Goal: Task Accomplishment & Management: Manage account settings

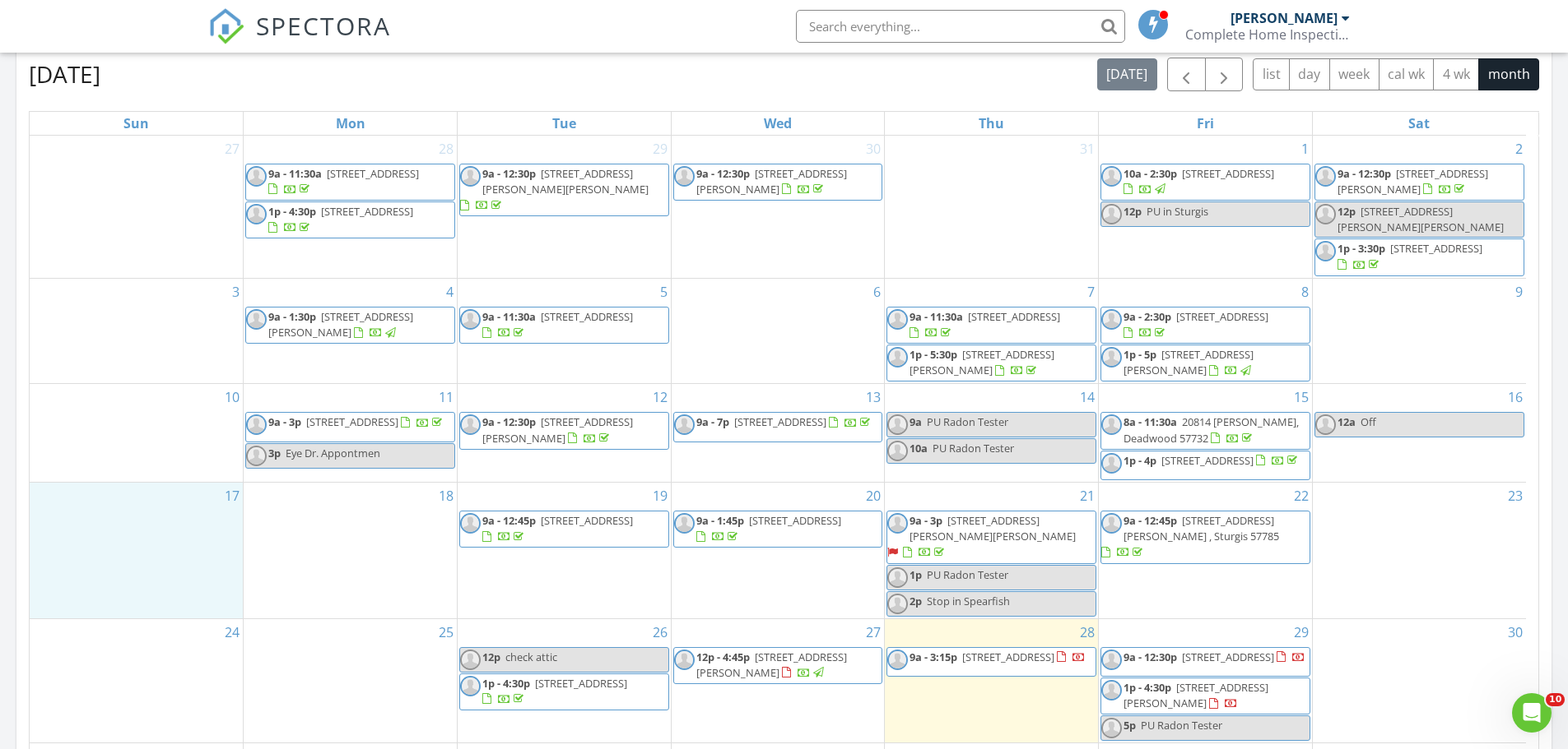
scroll to position [1523, 1594]
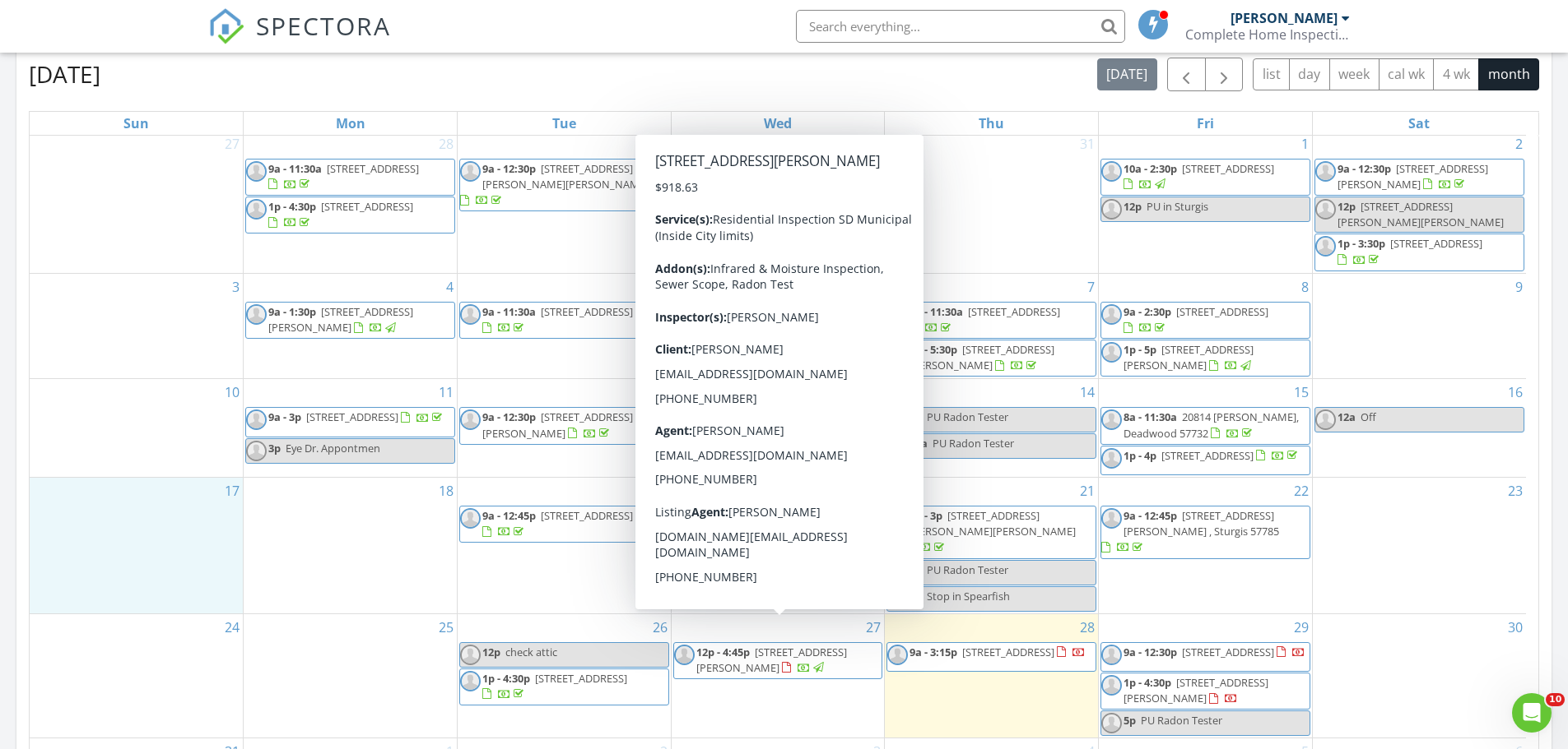
click at [836, 649] on span "12p - 4:45p 1105 Meade St., Belle Fourche 57717" at bounding box center [777, 660] width 208 height 32
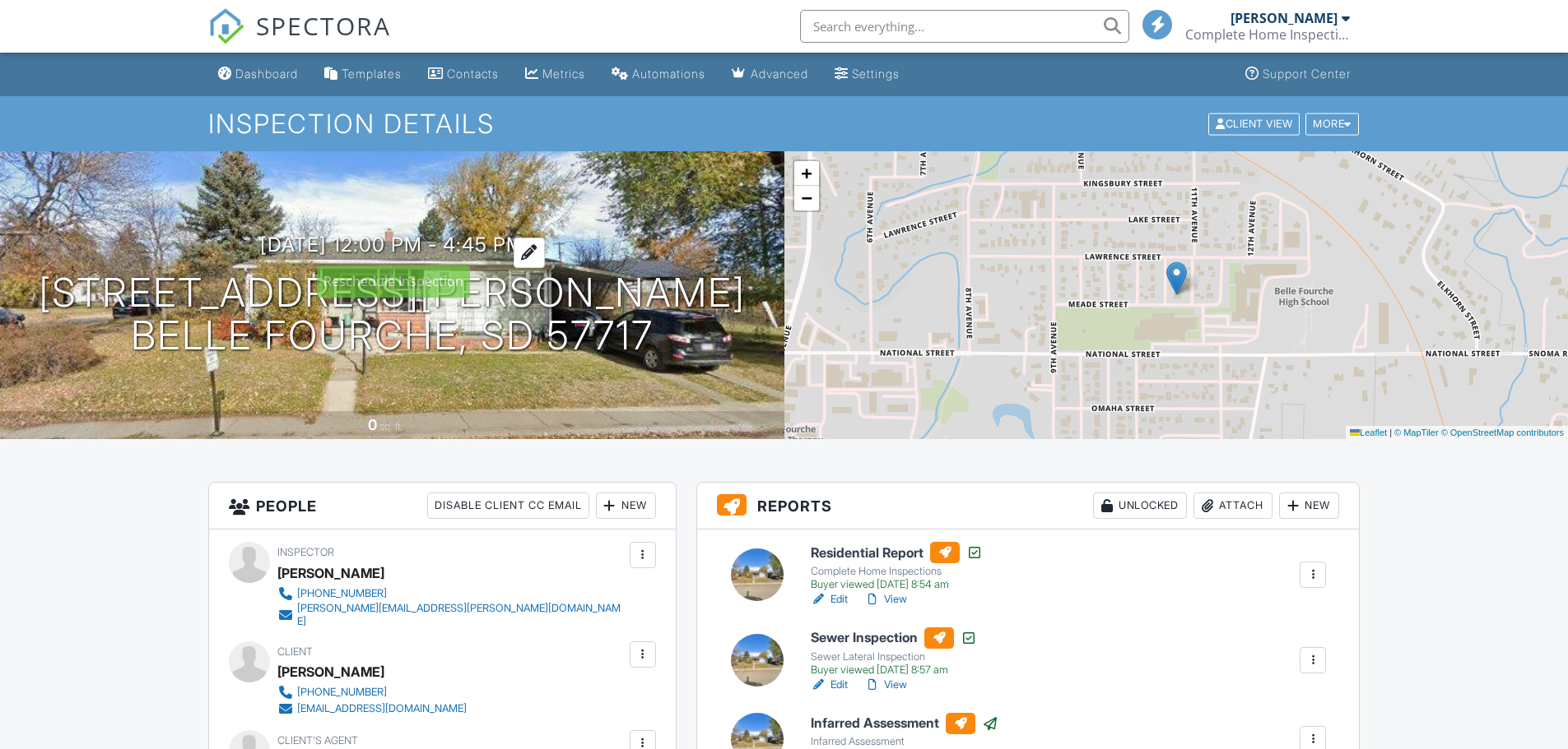
click at [508, 242] on h3 "08/27/2025 12:00 pm - 4:45 pm" at bounding box center [392, 244] width 264 height 22
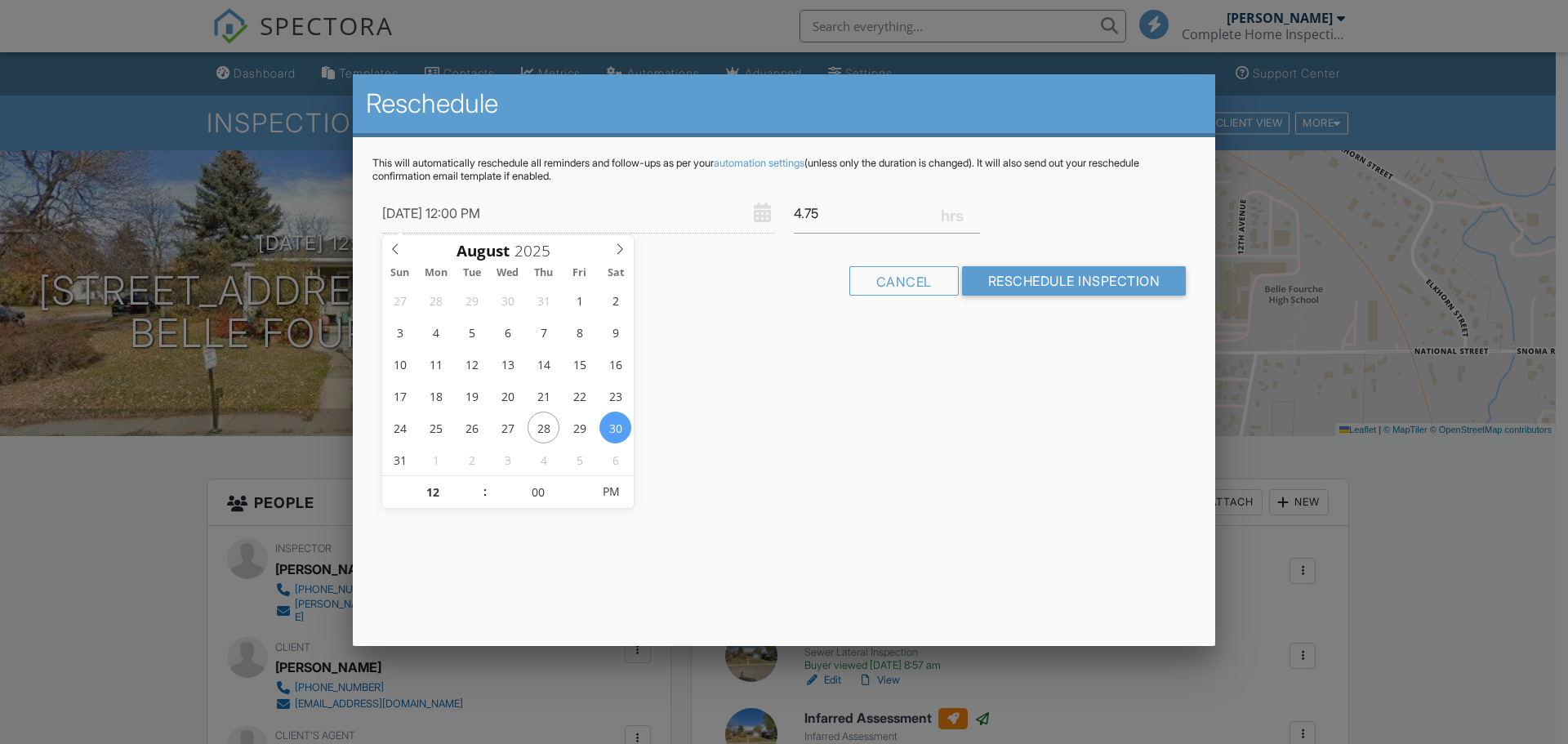
type input "[DATE] 12:00 PM"
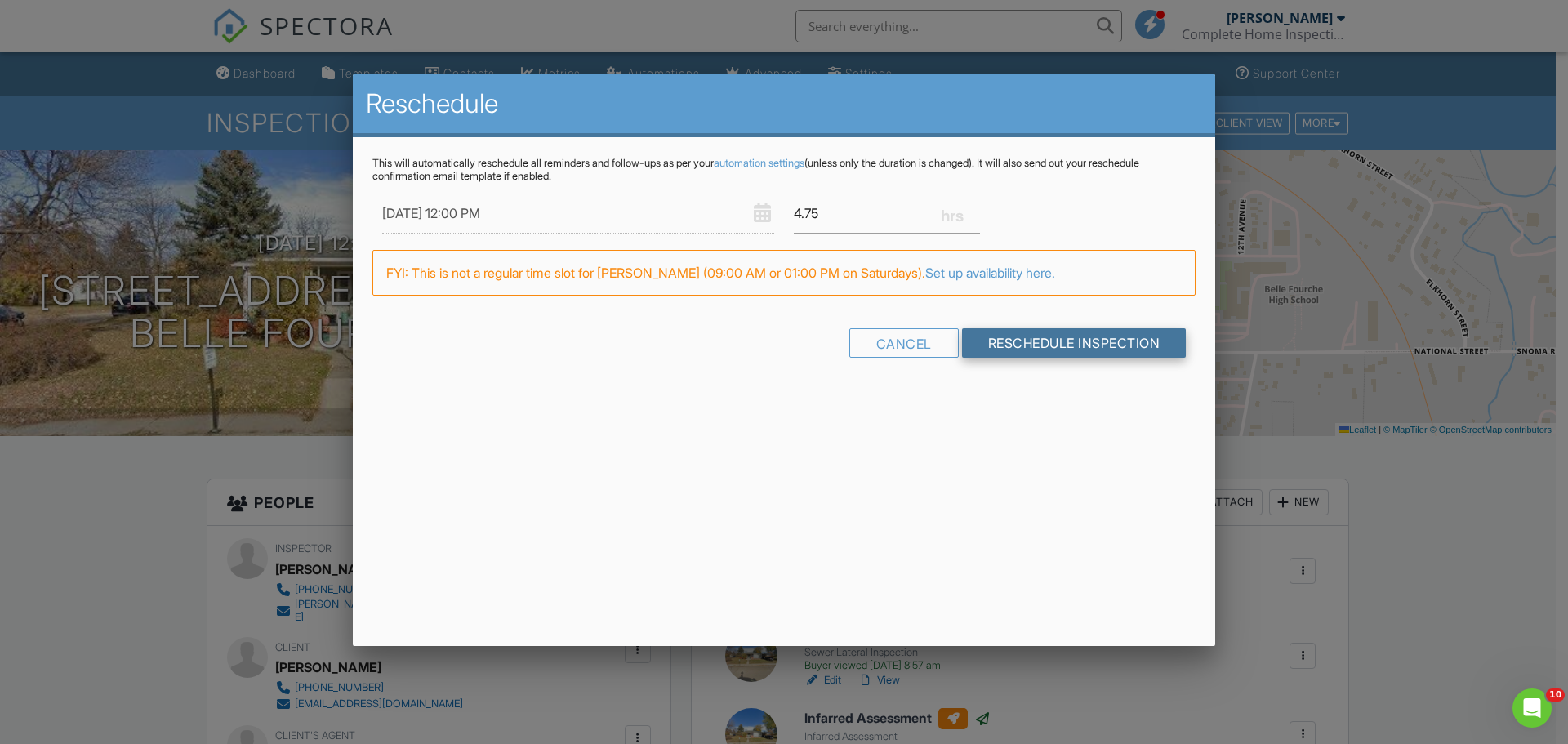
click at [1054, 346] on input "Reschedule Inspection" at bounding box center [1074, 343] width 225 height 29
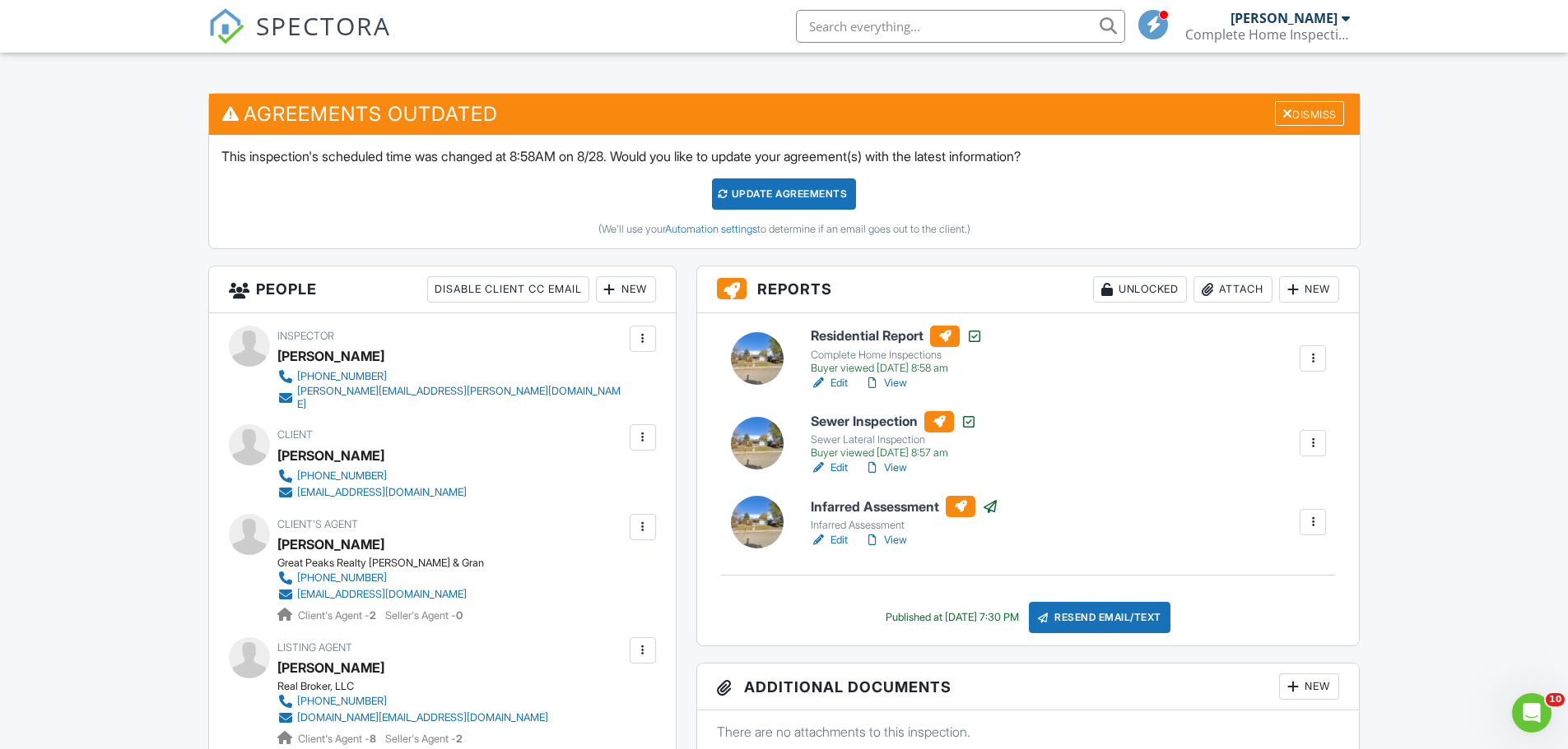
scroll to position [412, 0]
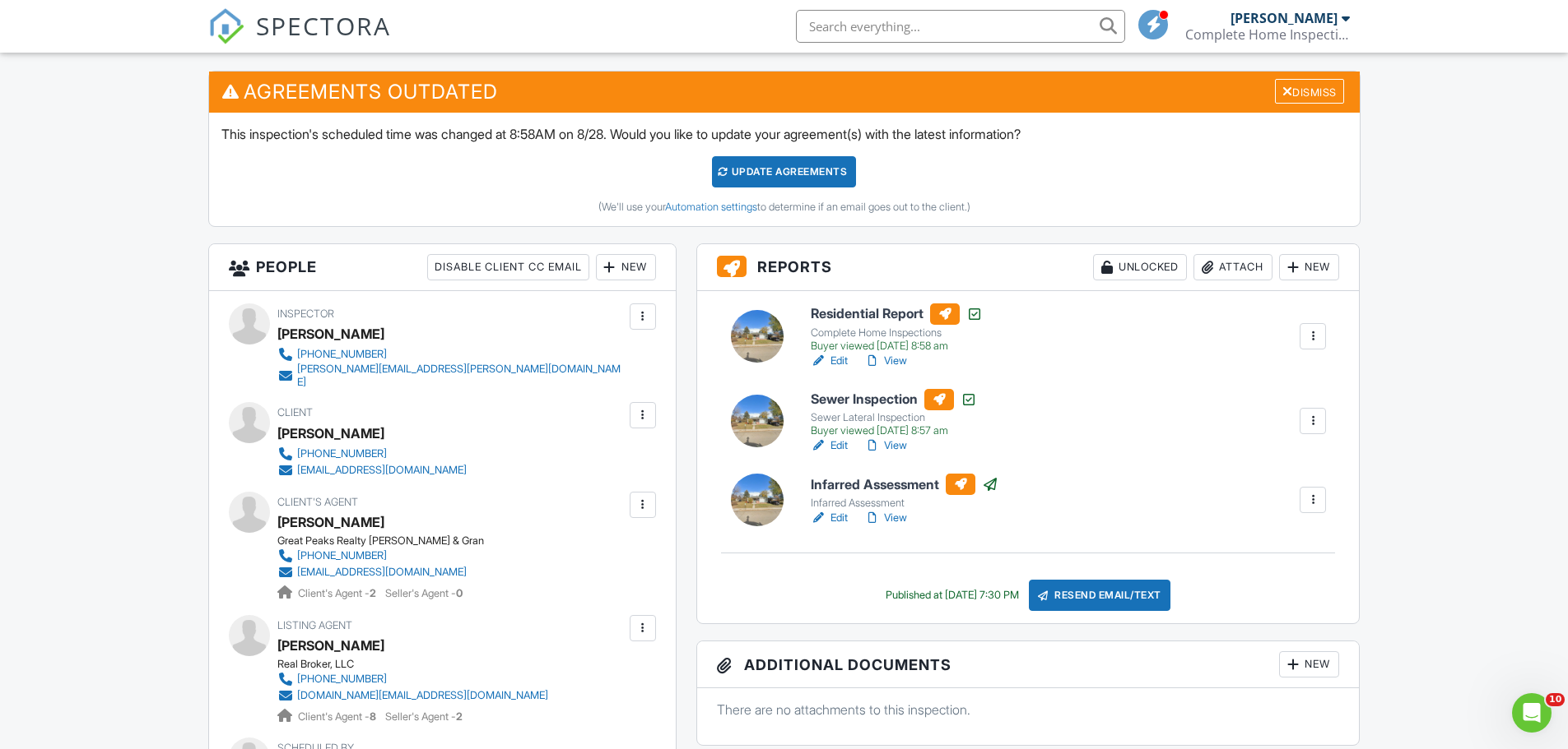
click at [791, 177] on div "Update Agreements" at bounding box center [783, 172] width 144 height 31
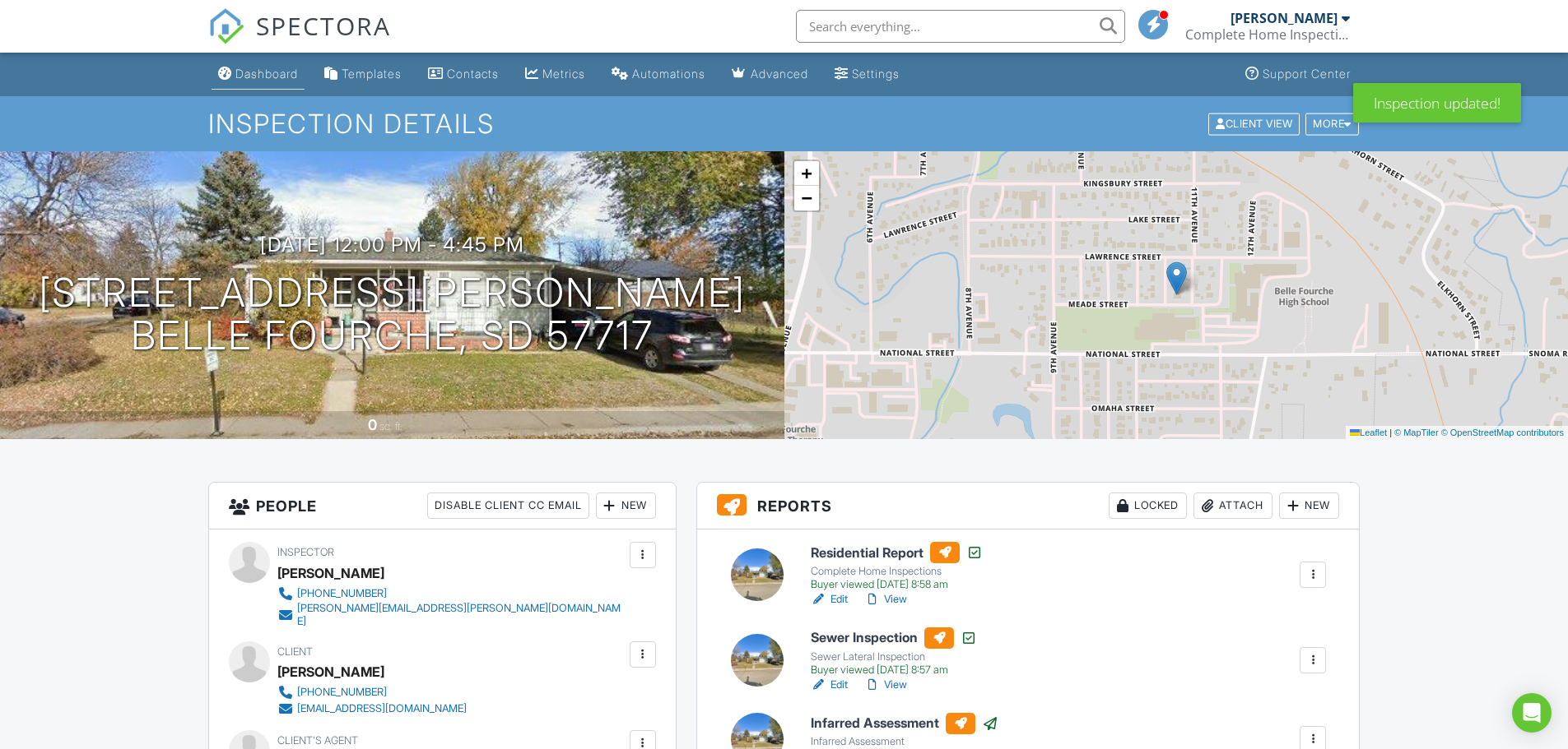
click at [268, 77] on div "Dashboard" at bounding box center [267, 73] width 63 height 14
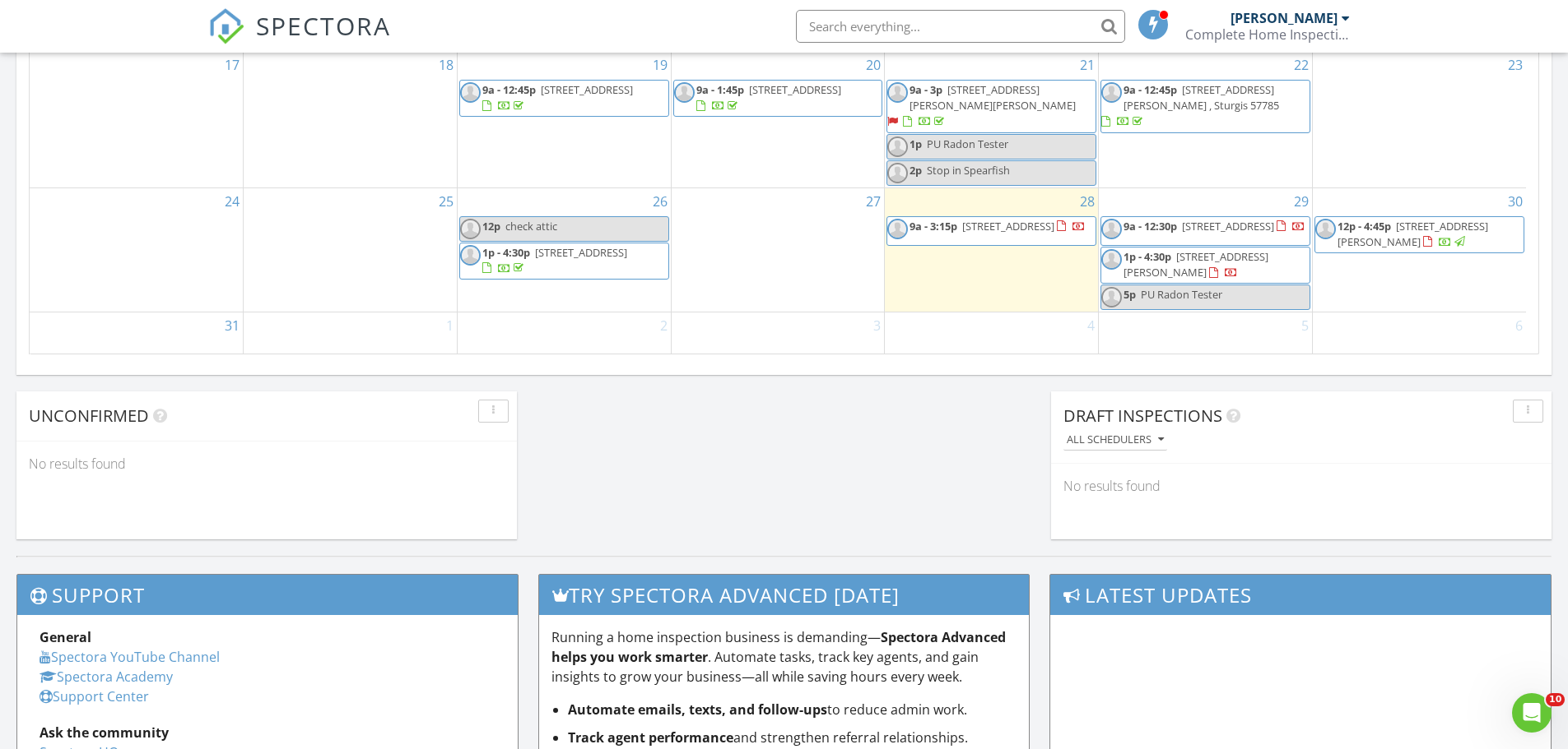
click at [1405, 219] on span "1105 Meade St., Belle Fourche 57717" at bounding box center [1412, 234] width 151 height 30
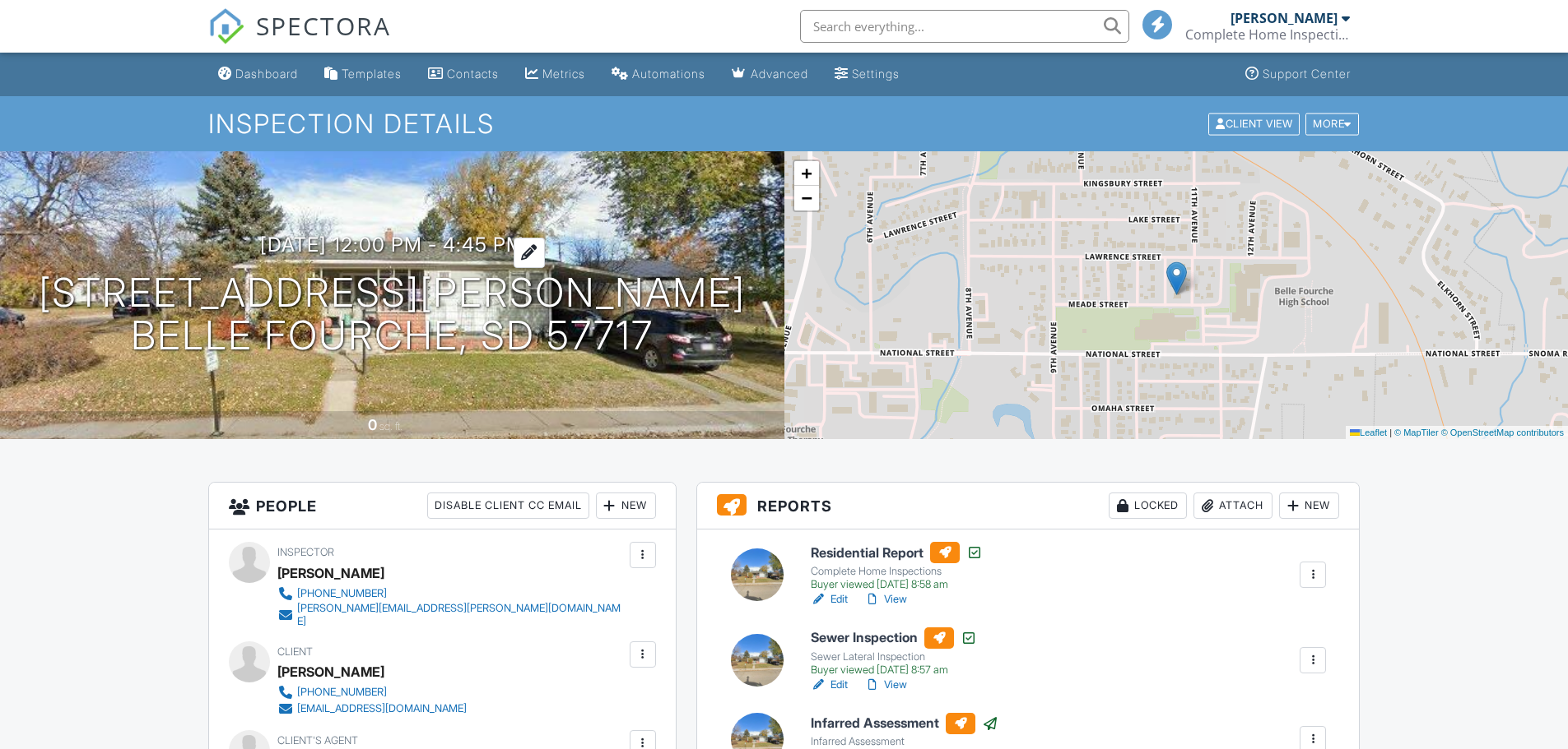
click at [440, 244] on h3 "[DATE] 12:00 pm - 4:45 pm" at bounding box center [392, 244] width 264 height 22
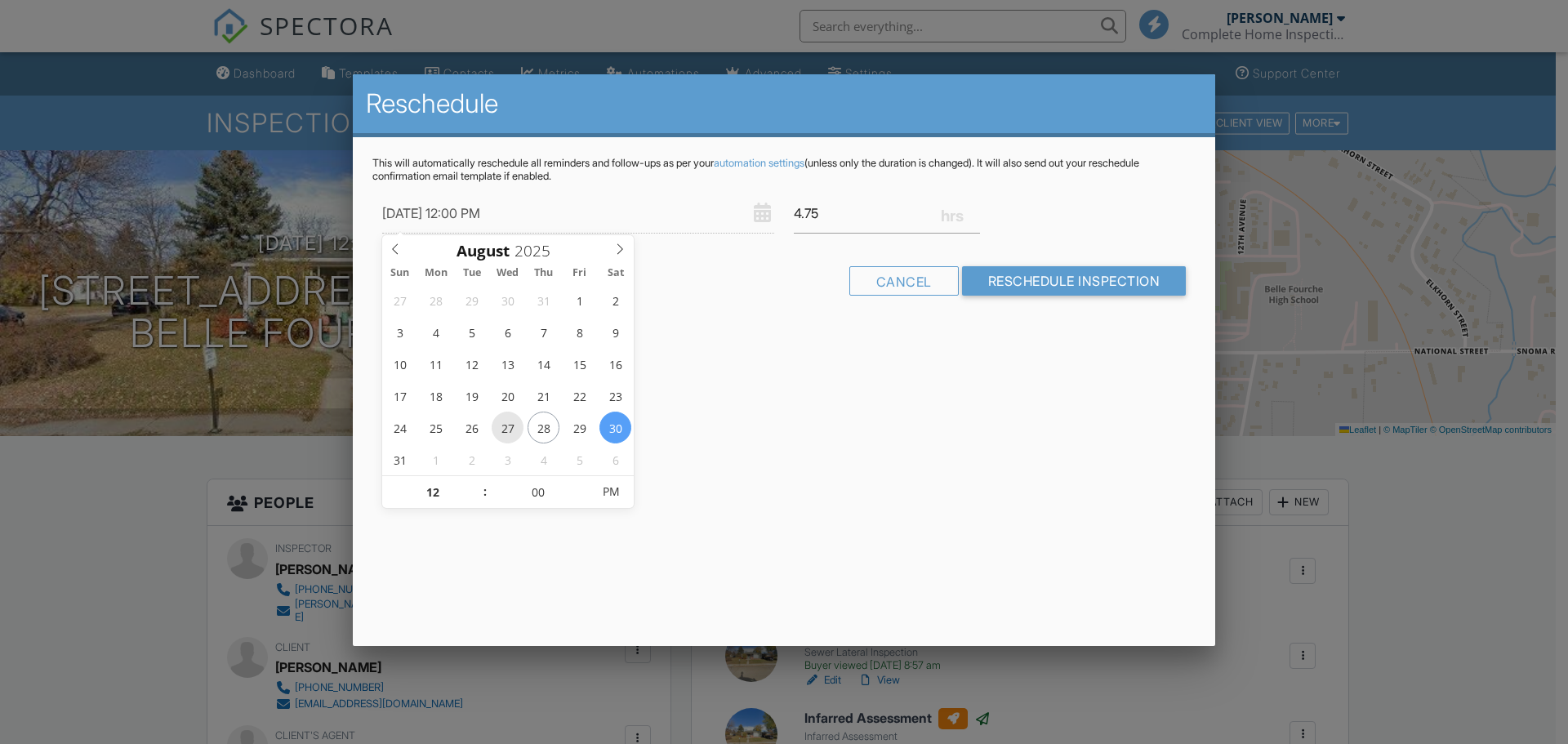
type input "[DATE] 12:00 PM"
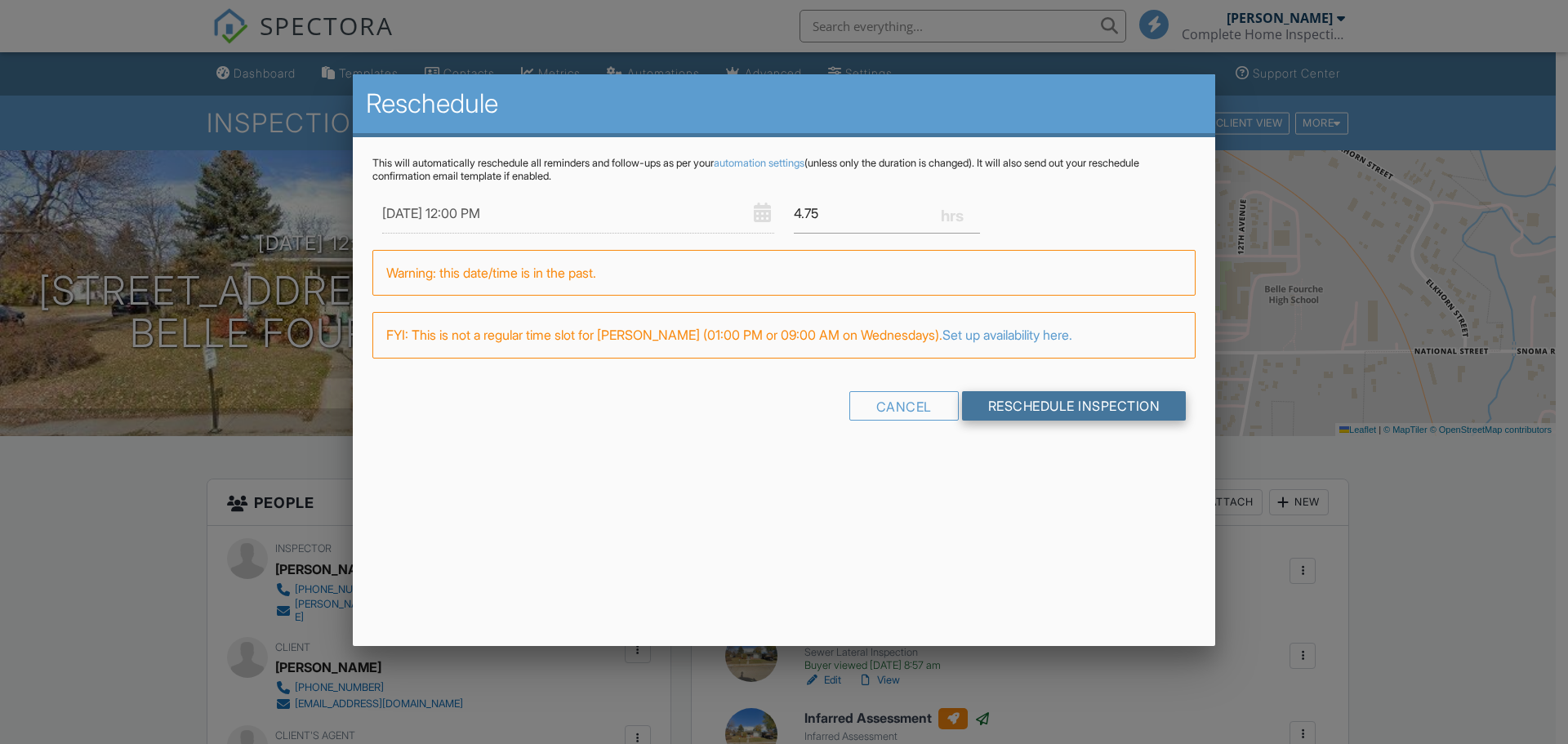
click at [1021, 407] on input "Reschedule Inspection" at bounding box center [1074, 406] width 225 height 29
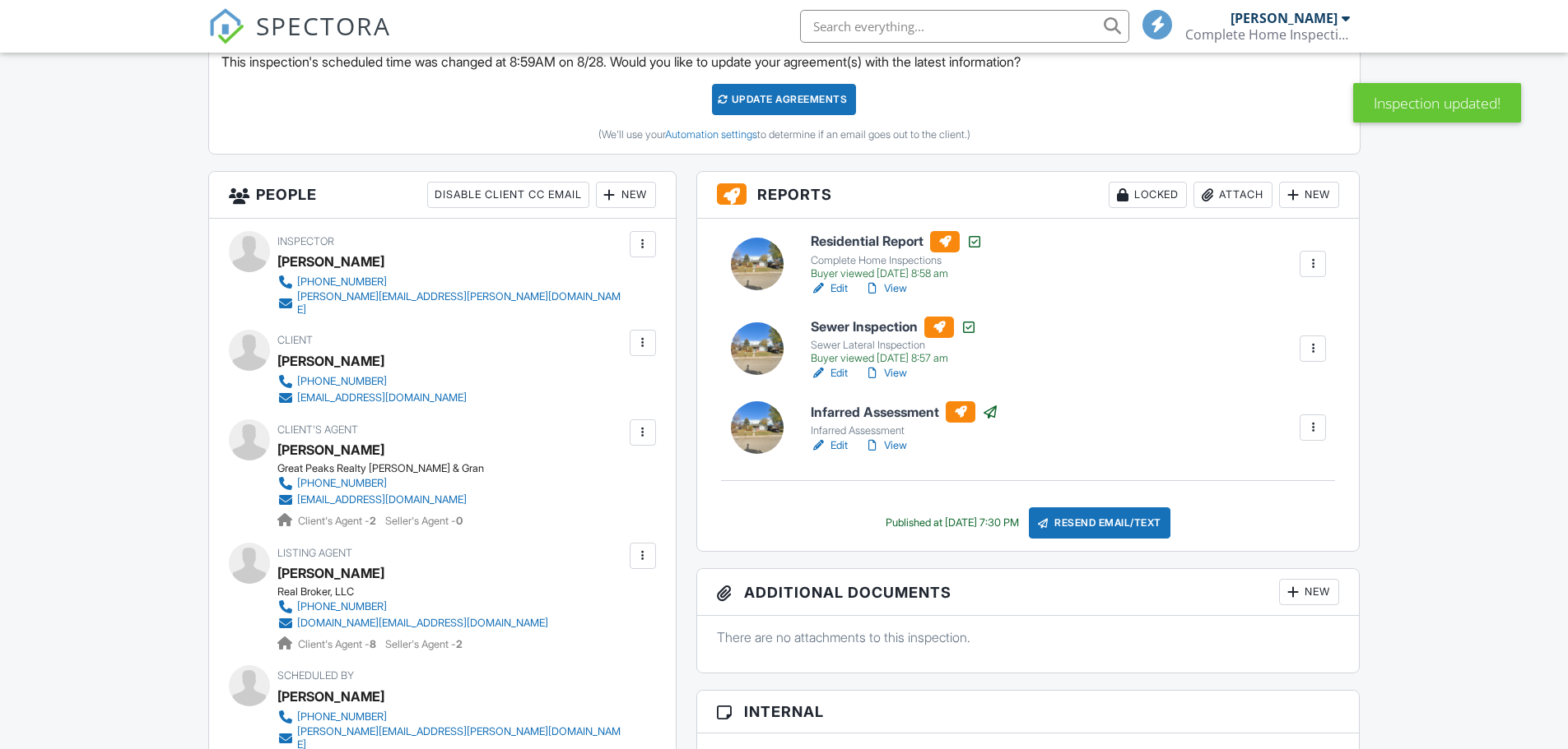
scroll to position [329, 0]
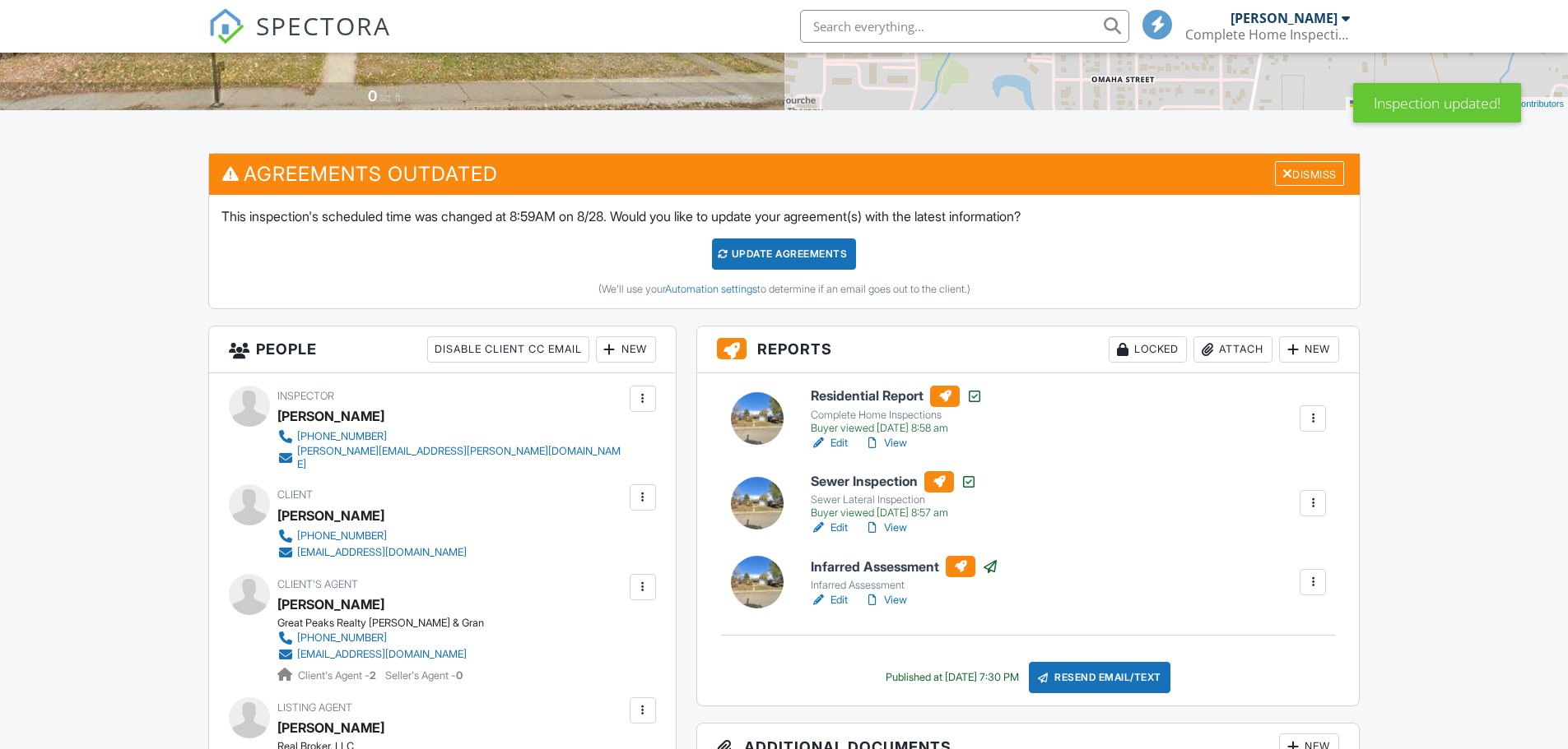
drag, startPoint x: 778, startPoint y: 250, endPoint x: 780, endPoint y: 262, distance: 12.2
click at [778, 250] on div "Update Agreements" at bounding box center [783, 254] width 144 height 31
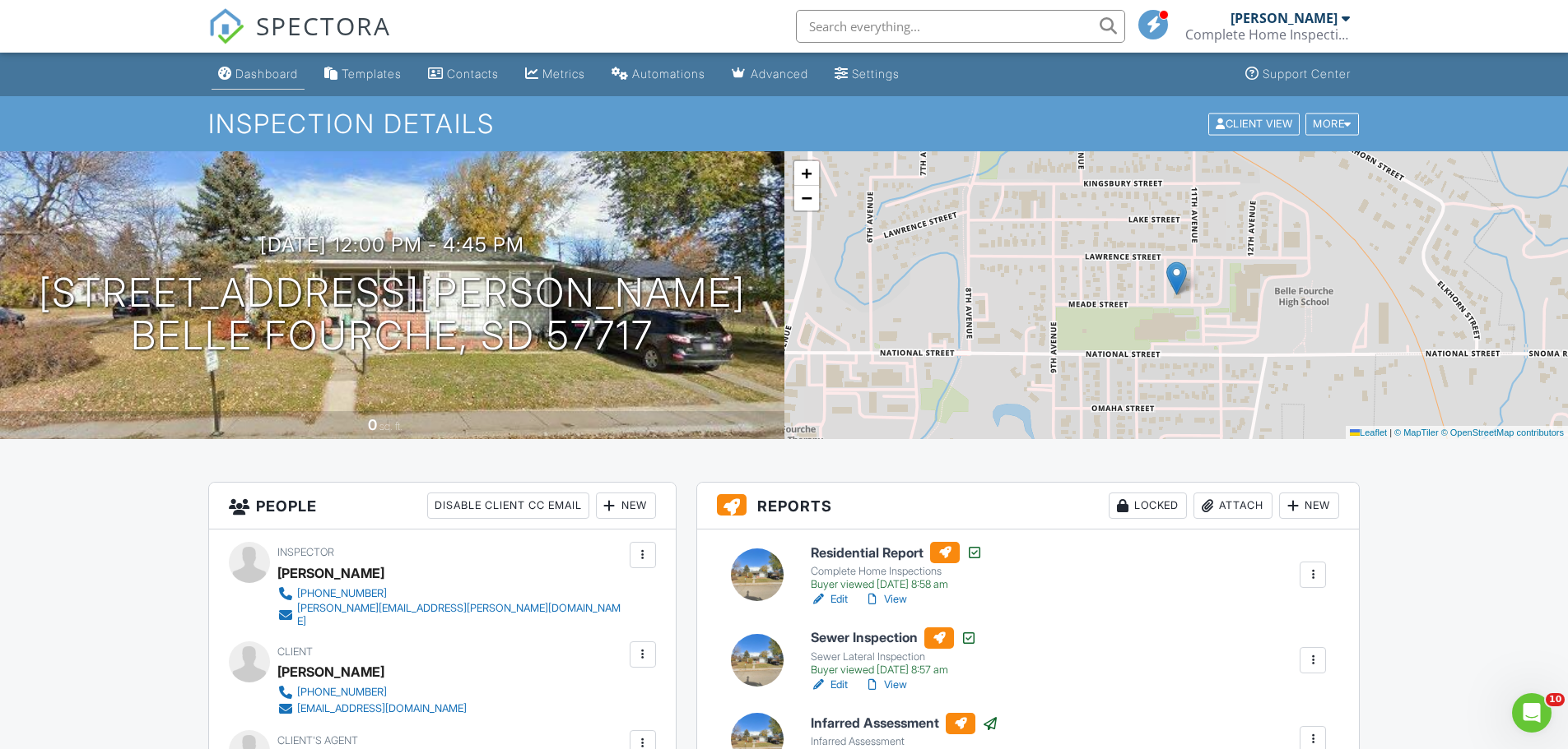
click at [281, 77] on div "Dashboard" at bounding box center [267, 73] width 63 height 14
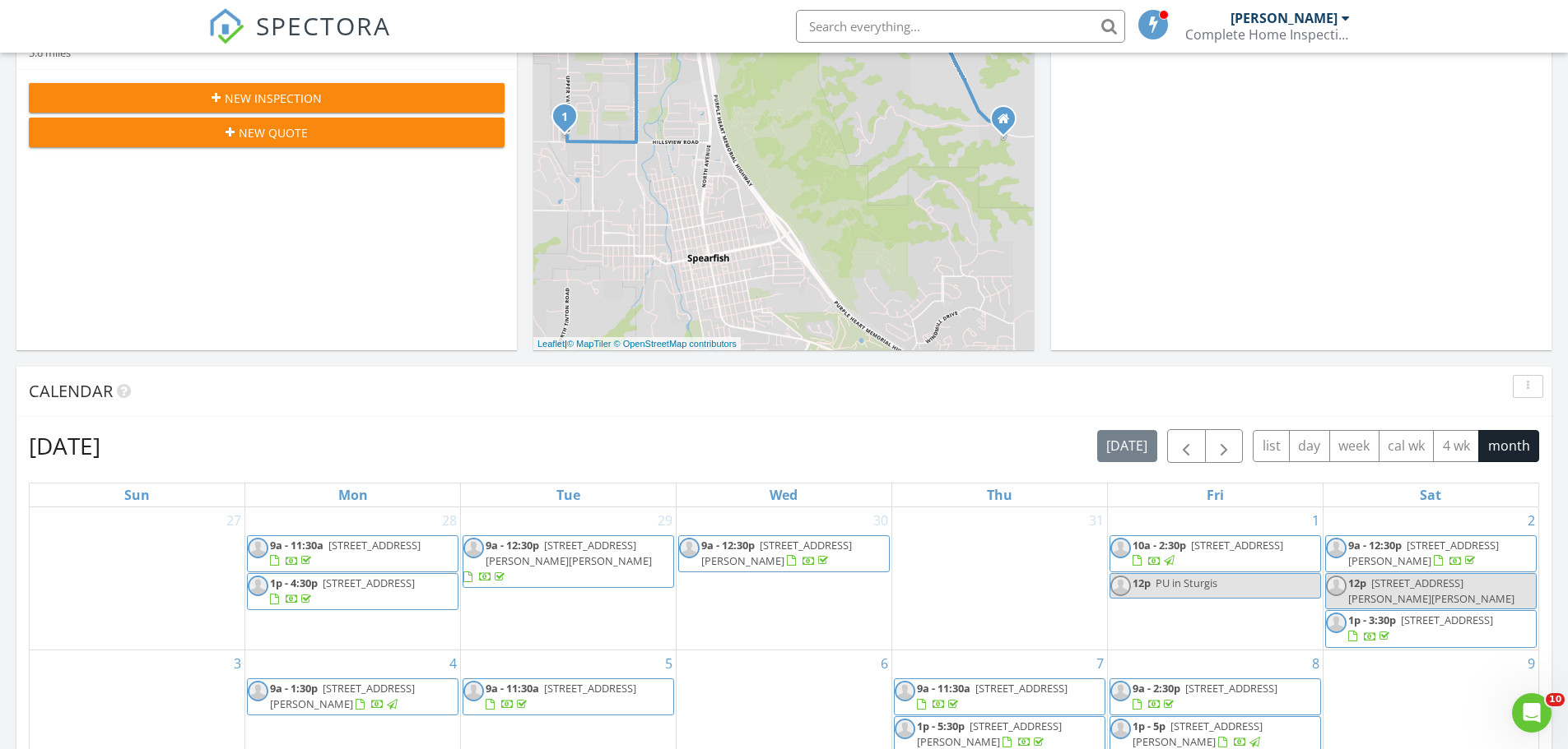
scroll to position [1069, 0]
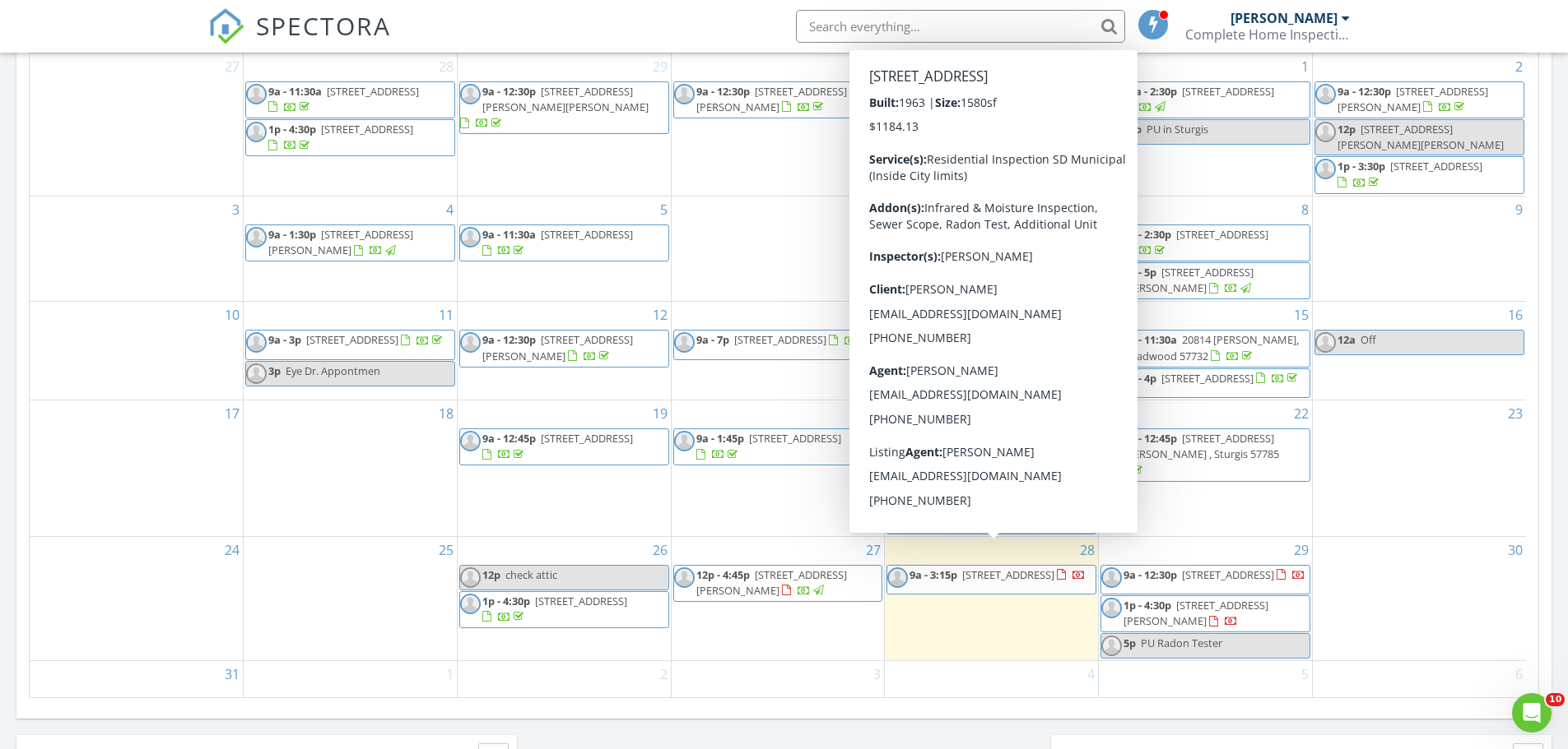
click at [982, 569] on span "[STREET_ADDRESS]" at bounding box center [1008, 575] width 92 height 15
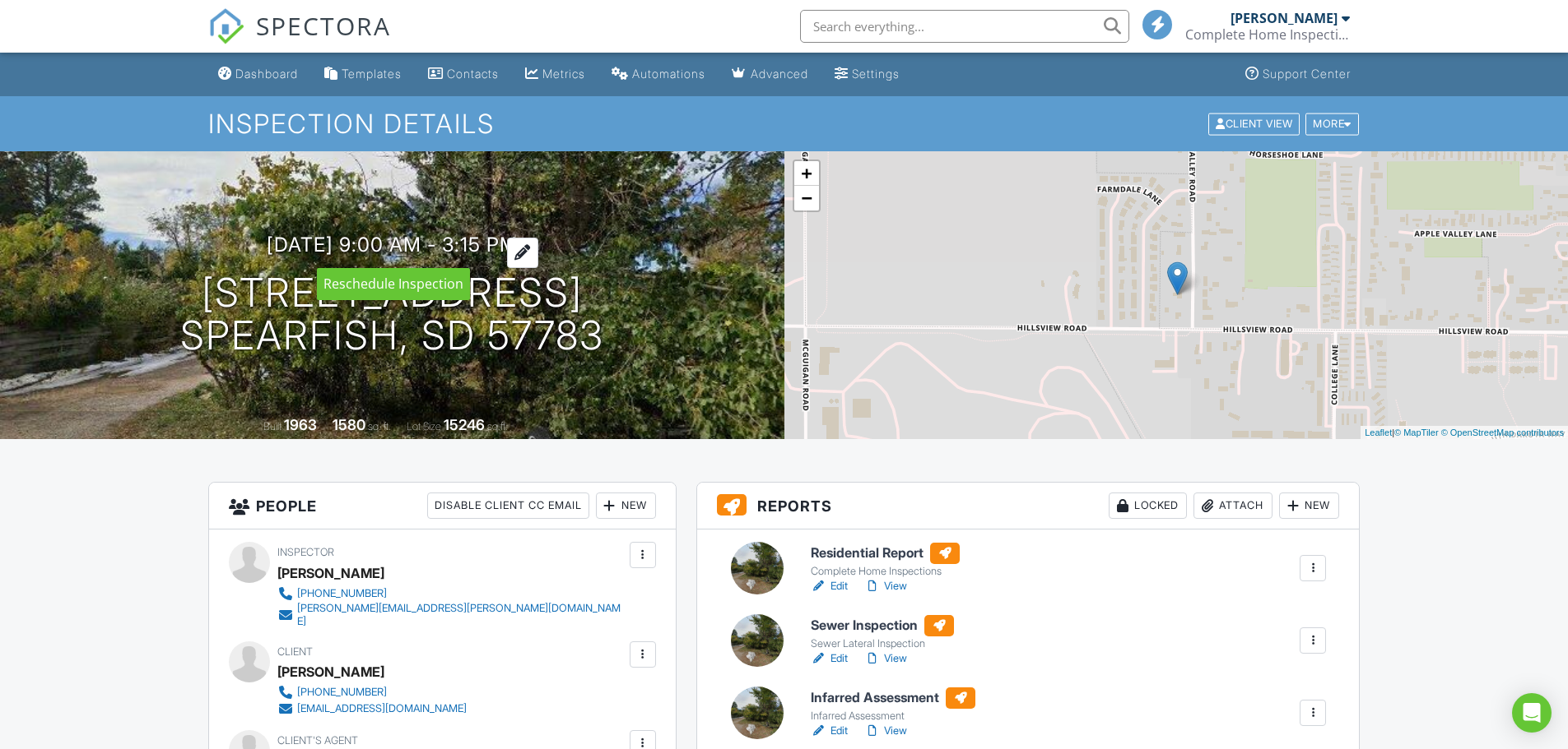
click at [432, 240] on h3 "08/28/2025 9:00 am - 3:15 pm" at bounding box center [392, 244] width 251 height 22
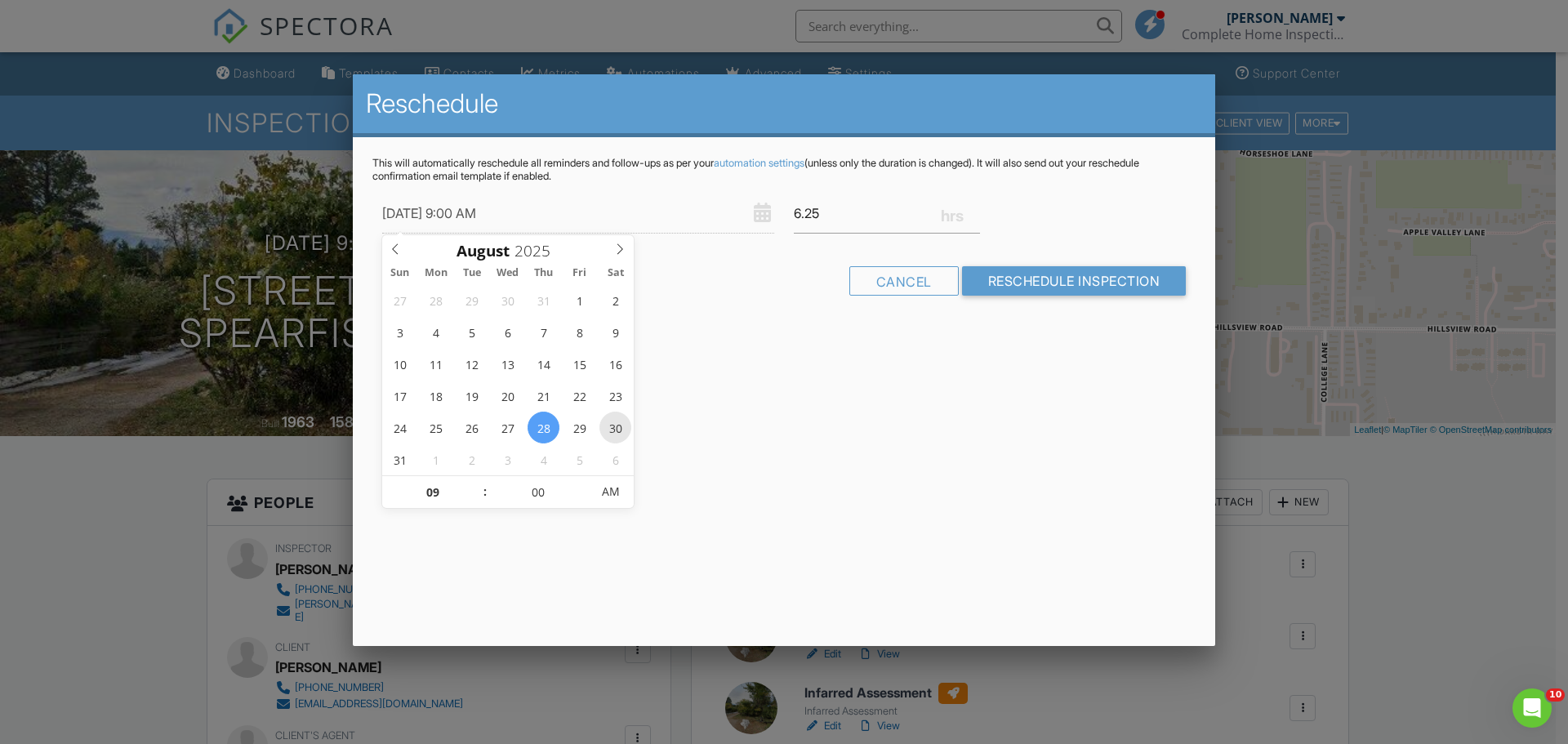
type input "[DATE] 9:00 AM"
click at [1048, 285] on input "Reschedule Inspection" at bounding box center [1074, 281] width 225 height 29
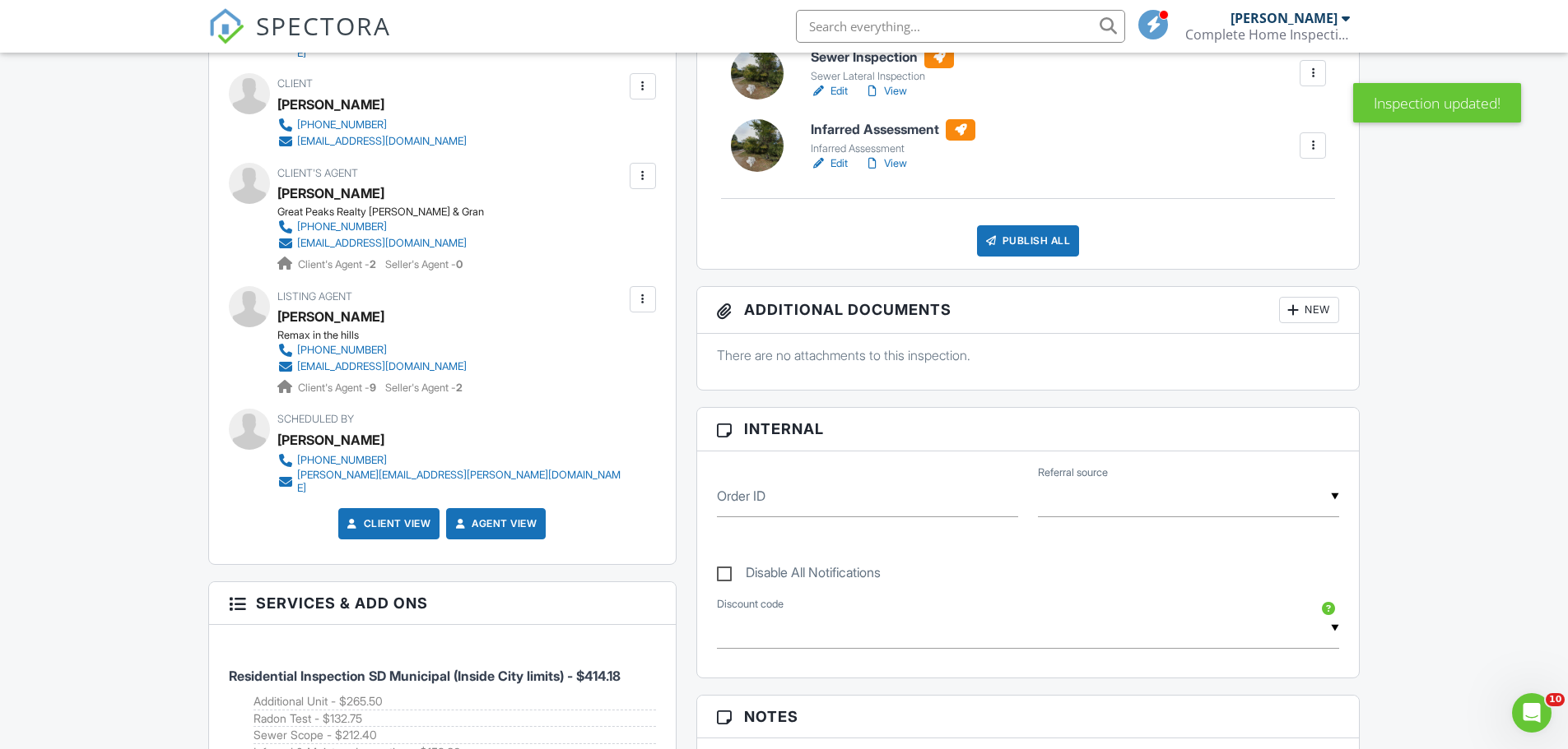
scroll to position [329, 0]
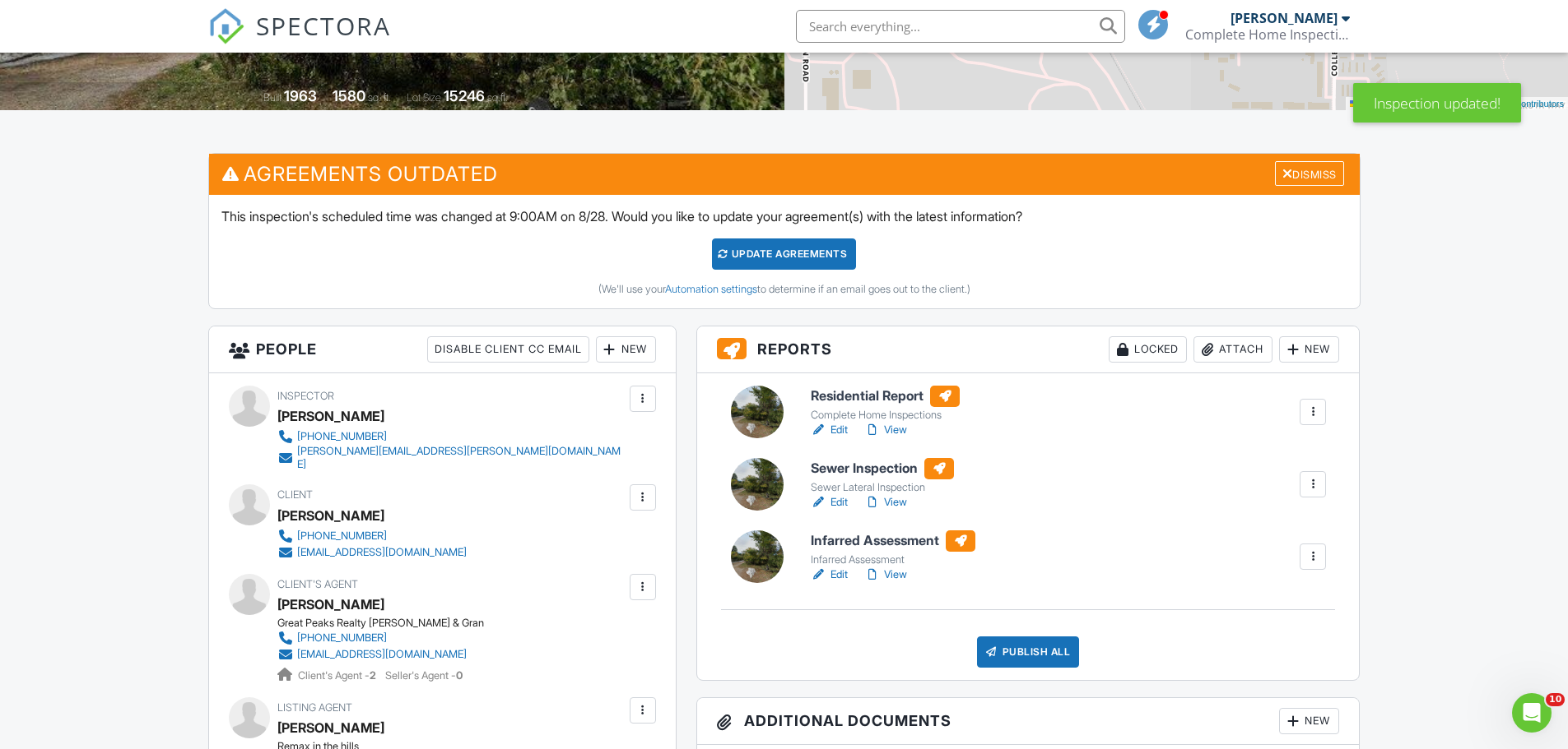
click at [749, 258] on div "Update Agreements" at bounding box center [783, 254] width 144 height 31
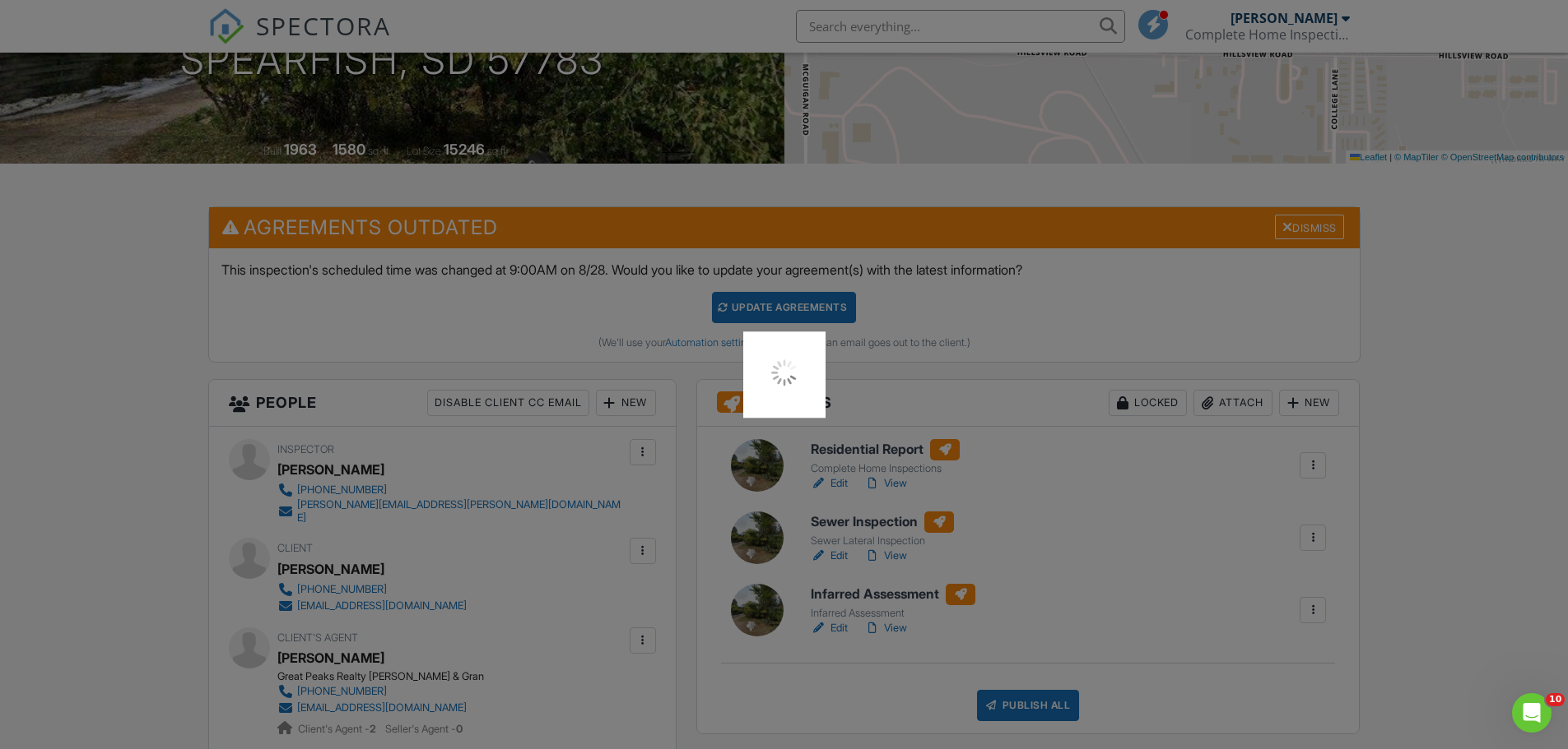
scroll to position [247, 0]
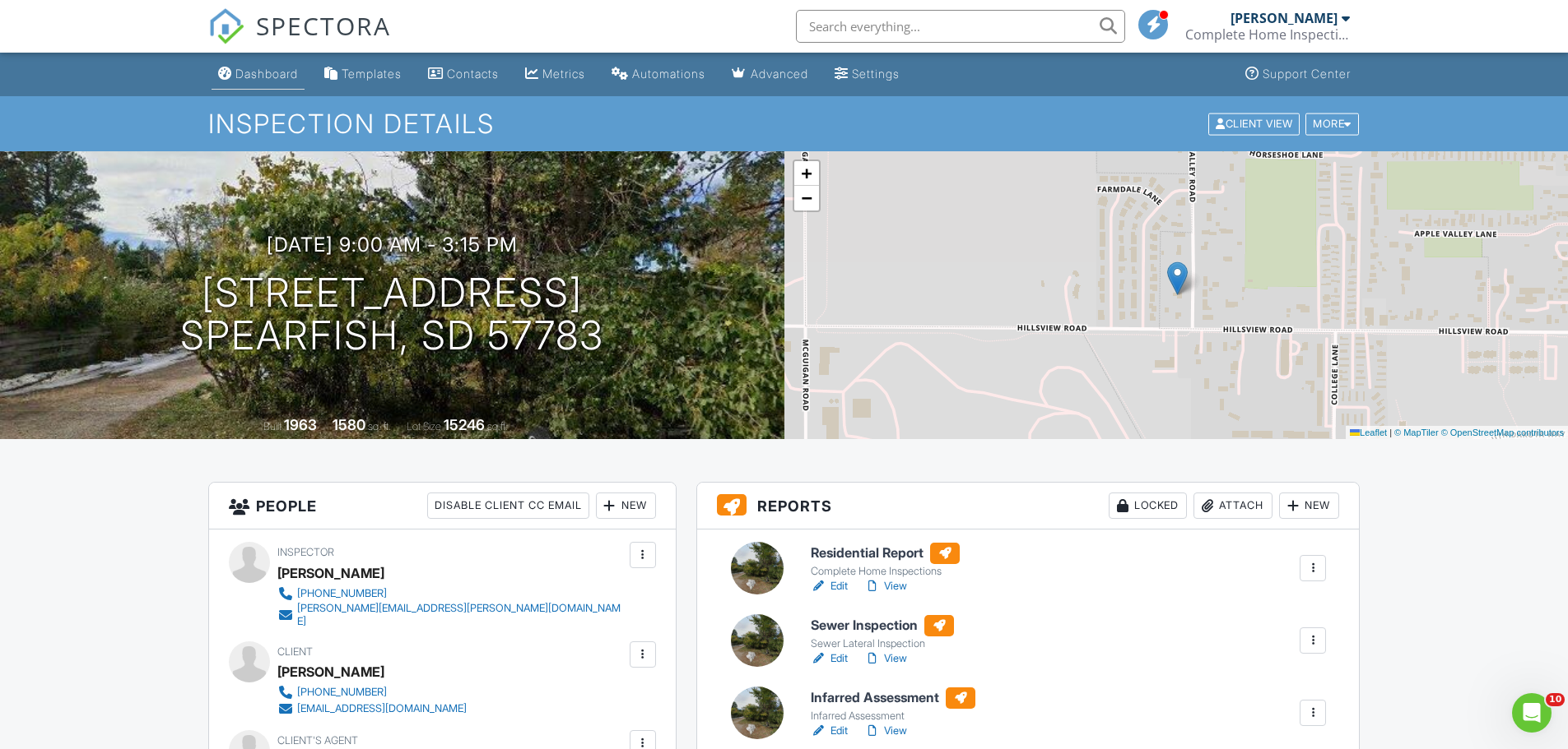
click at [273, 75] on div "Dashboard" at bounding box center [267, 73] width 63 height 14
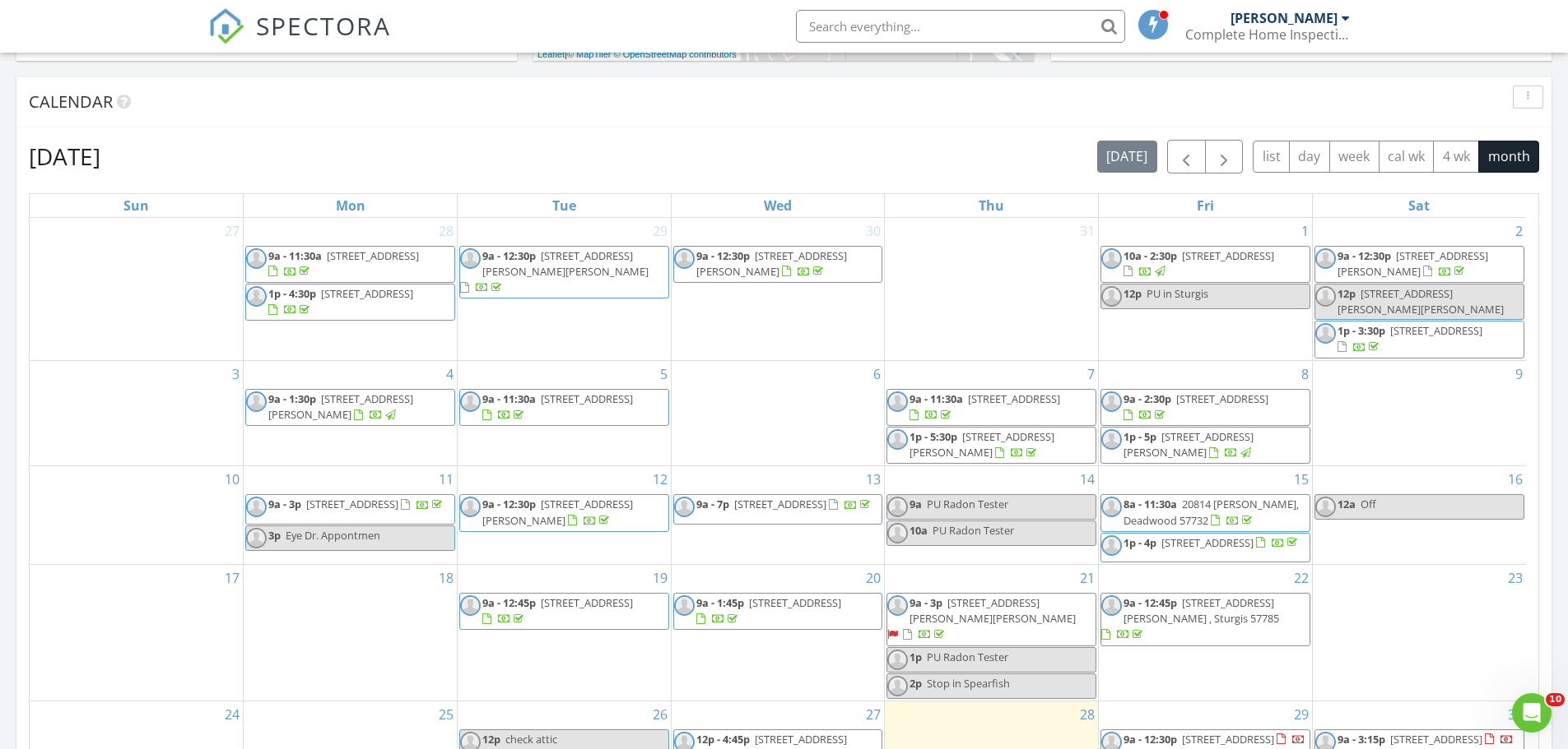
scroll to position [5, 0]
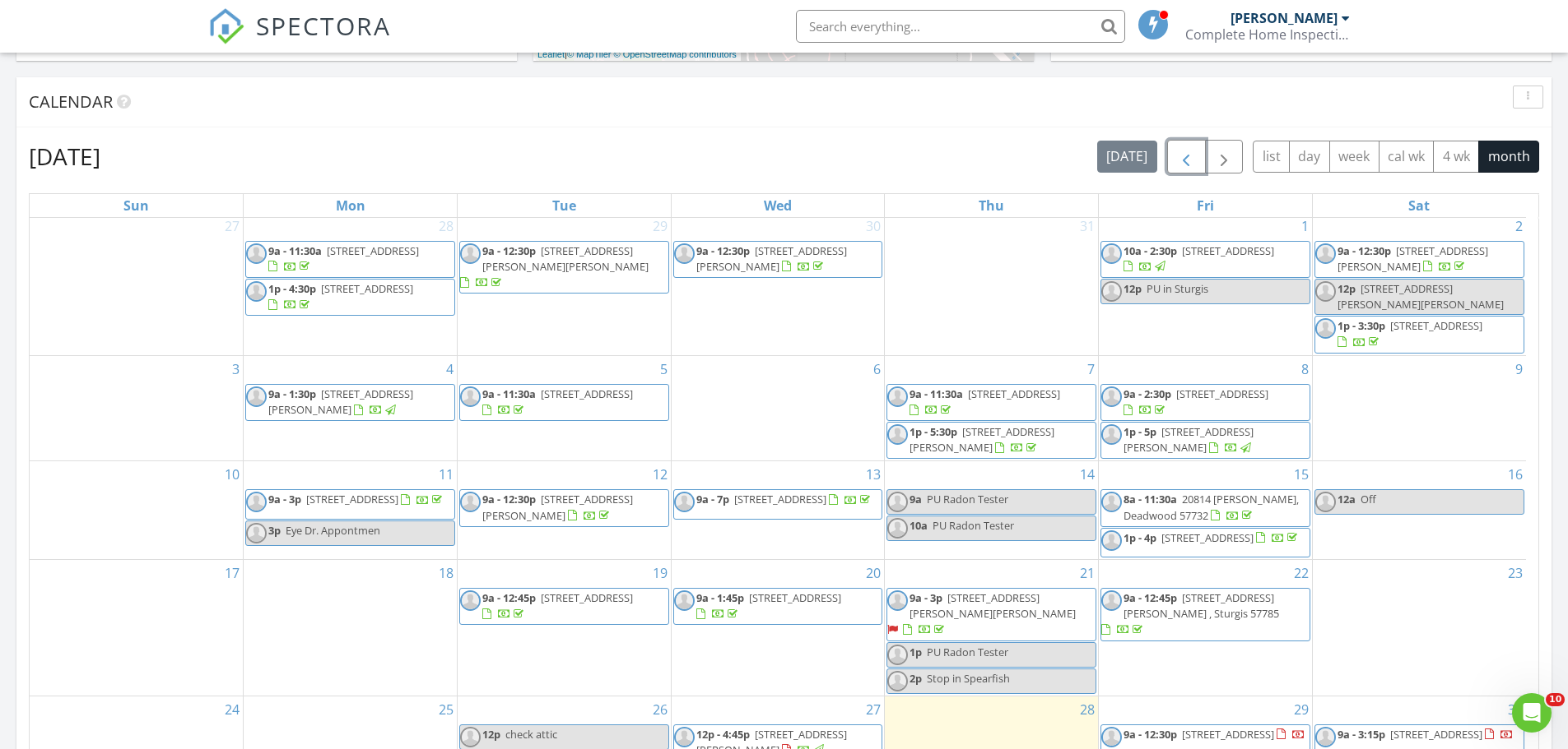
click at [1188, 159] on span "button" at bounding box center [1186, 157] width 20 height 20
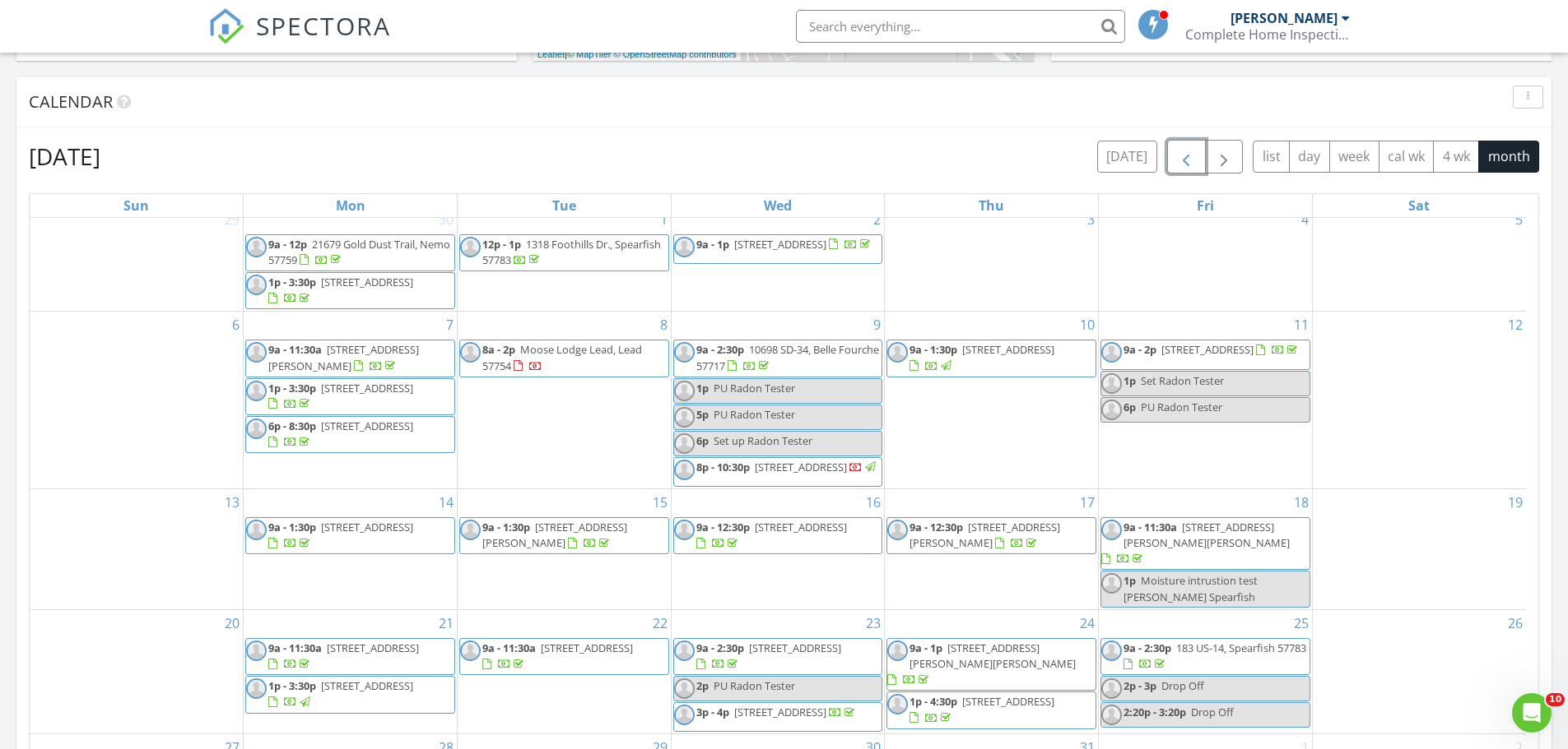
scroll to position [15, 0]
click at [1248, 651] on span "9a - 2:30p 183 US-14, Spearfish 57783" at bounding box center [1205, 653] width 208 height 32
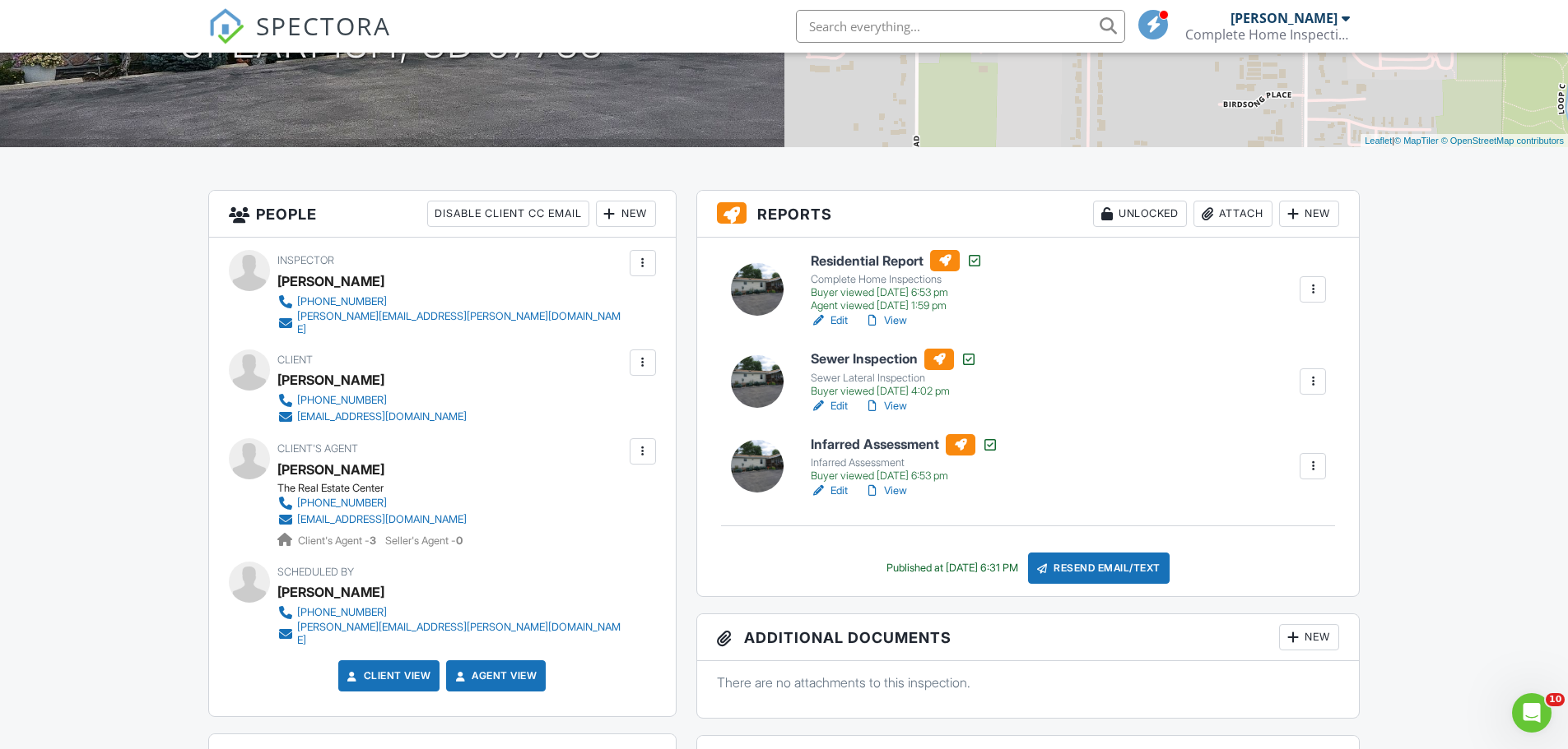
scroll to position [247, 0]
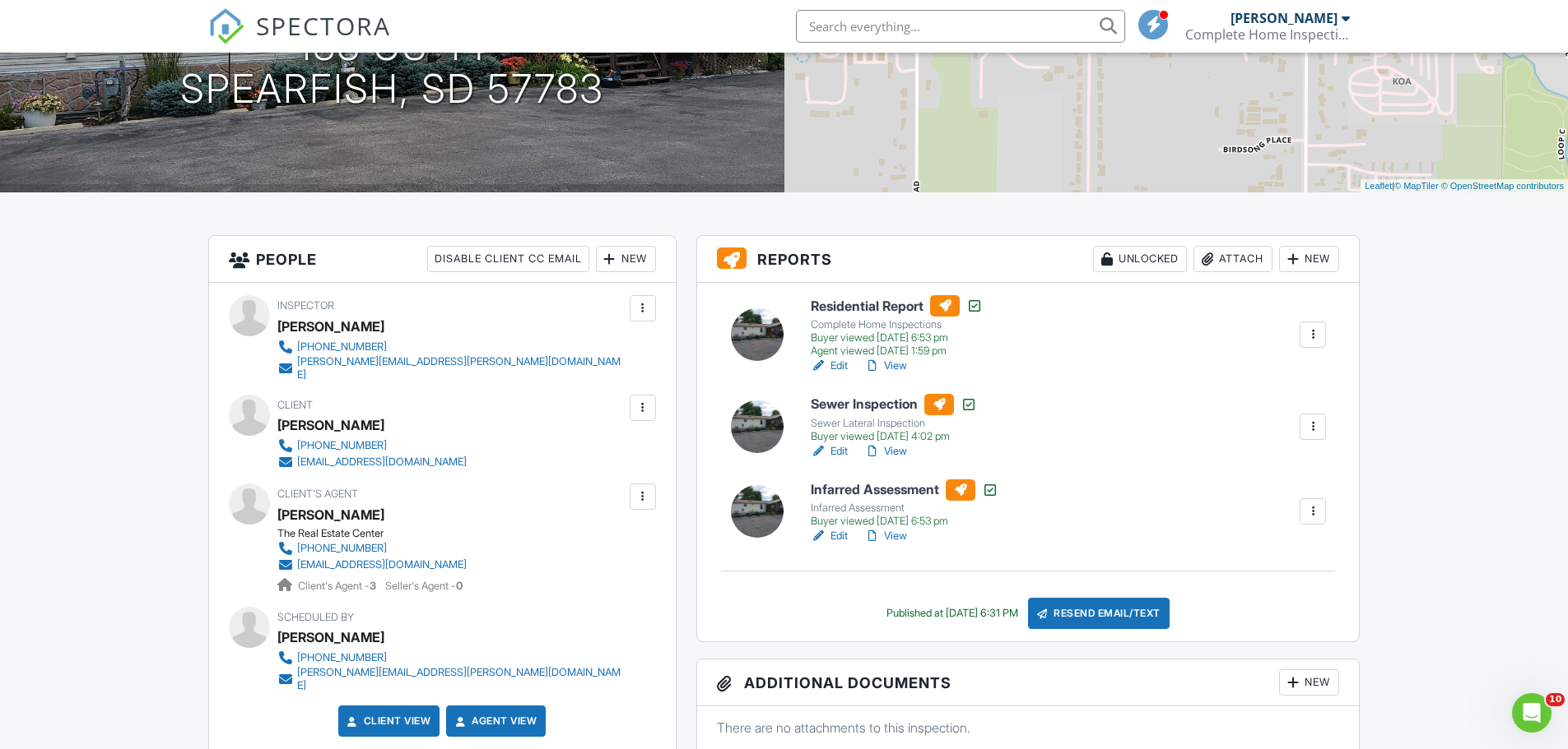
click at [901, 362] on link "View" at bounding box center [885, 366] width 43 height 16
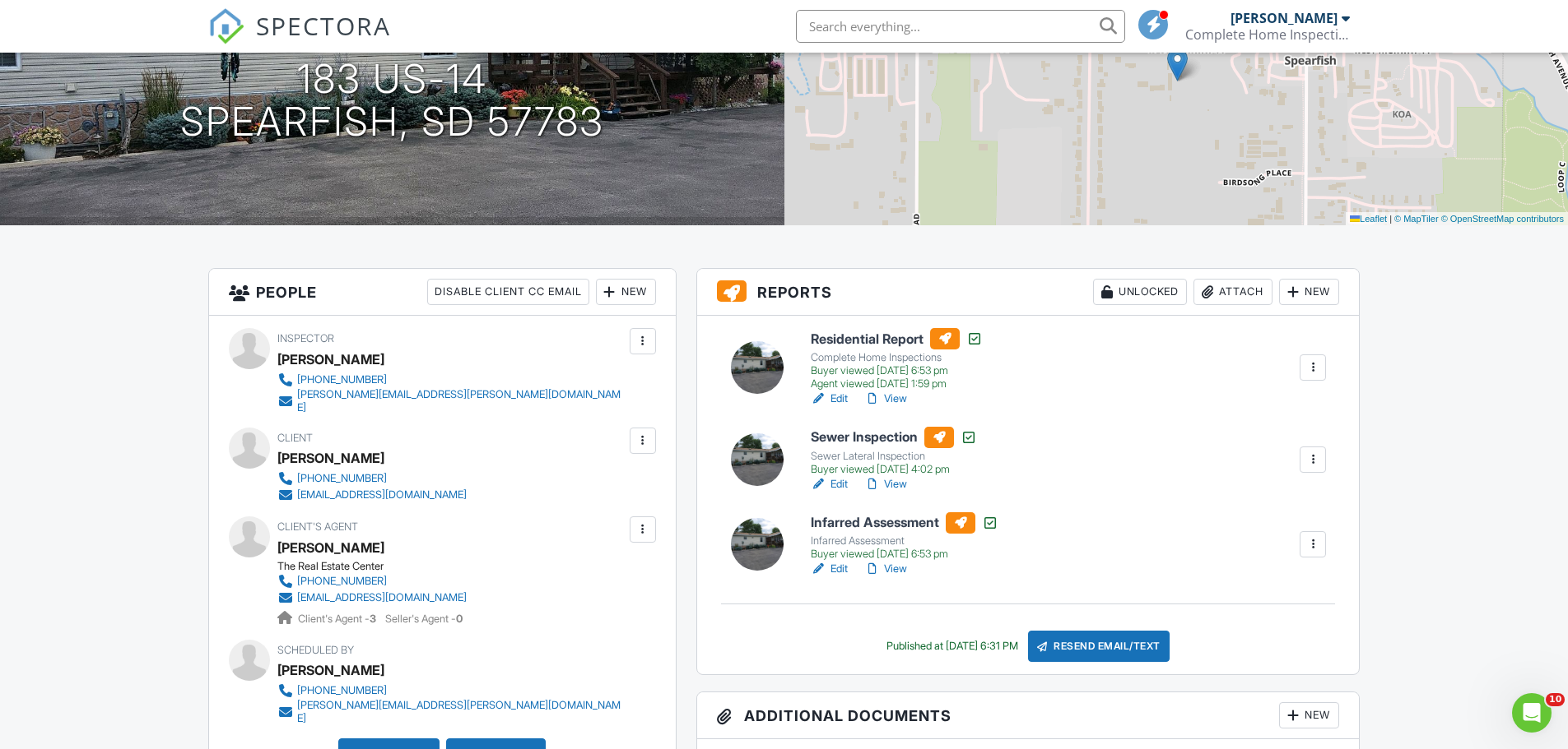
scroll to position [329, 0]
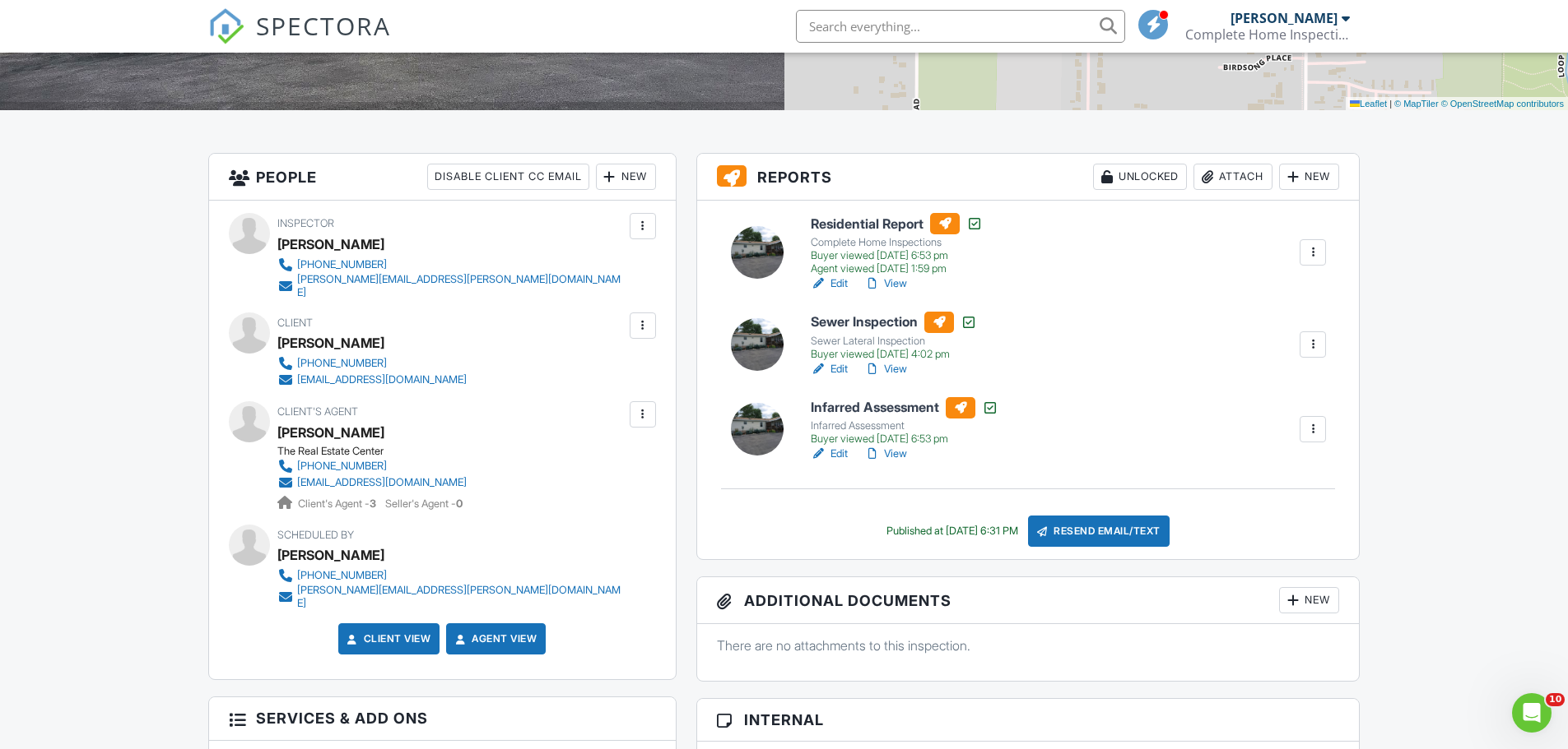
click at [902, 282] on link "View" at bounding box center [885, 284] width 43 height 16
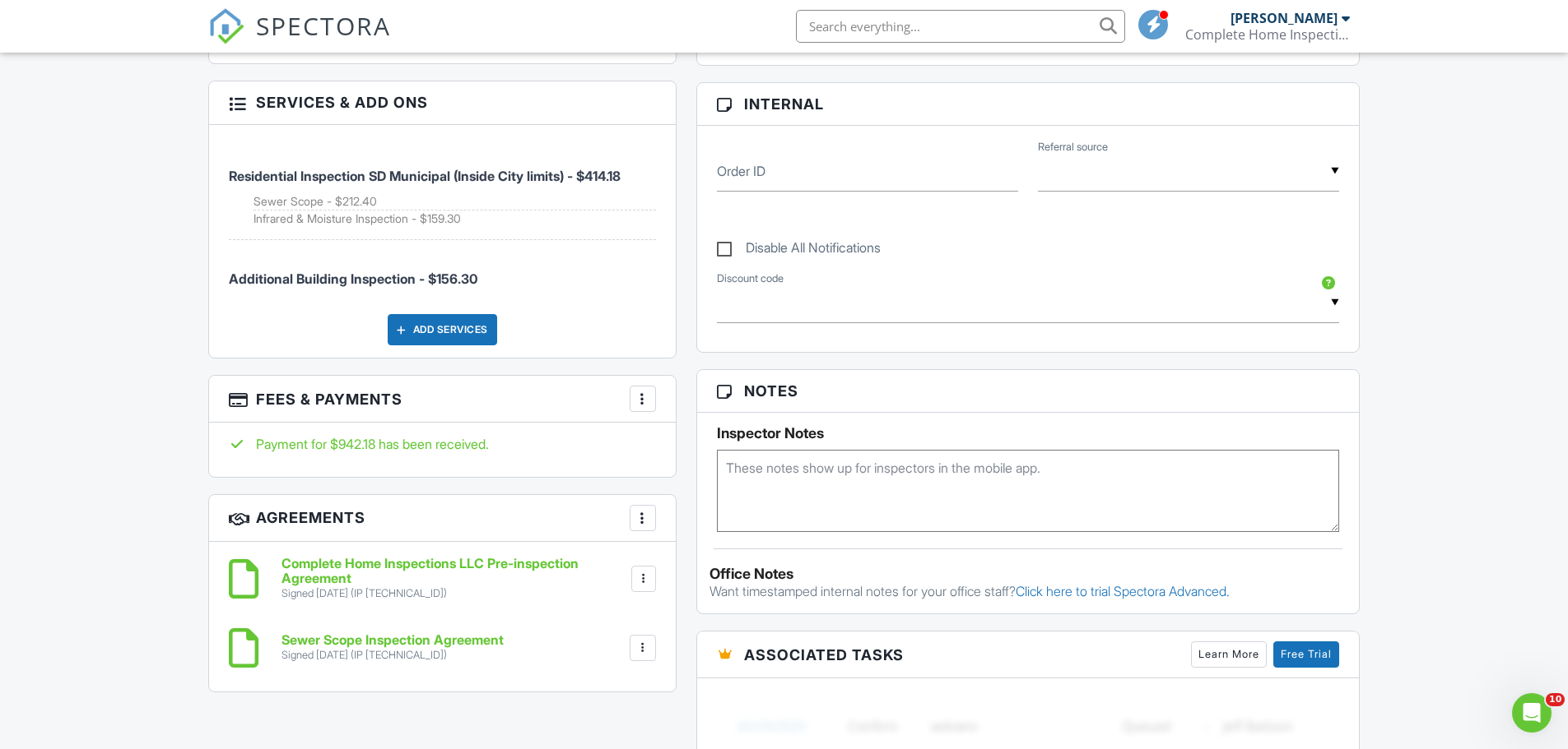
click at [647, 391] on div at bounding box center [642, 399] width 16 height 16
click at [689, 431] on li "Edit Fees & Payments" at bounding box center [725, 449] width 172 height 41
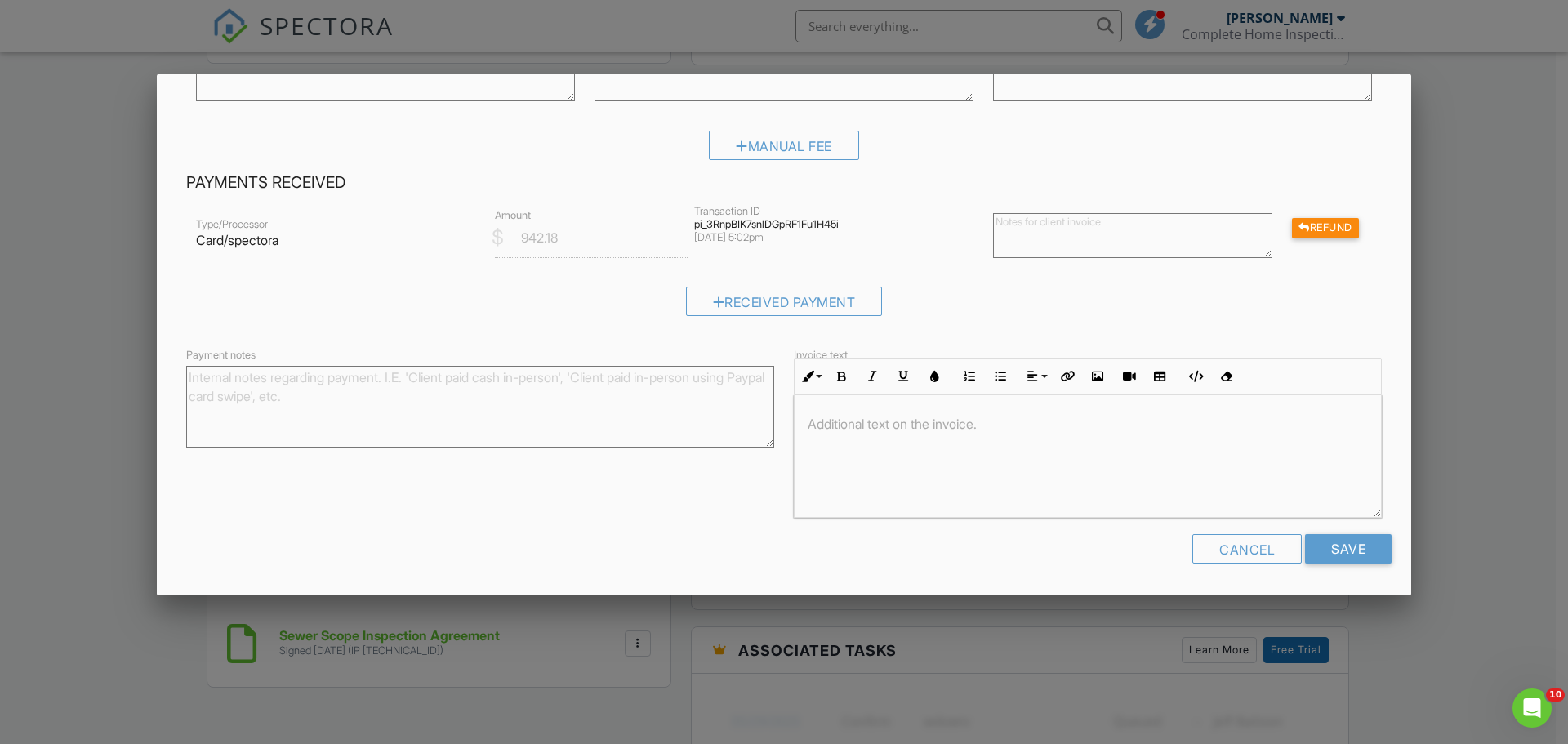
scroll to position [518, 0]
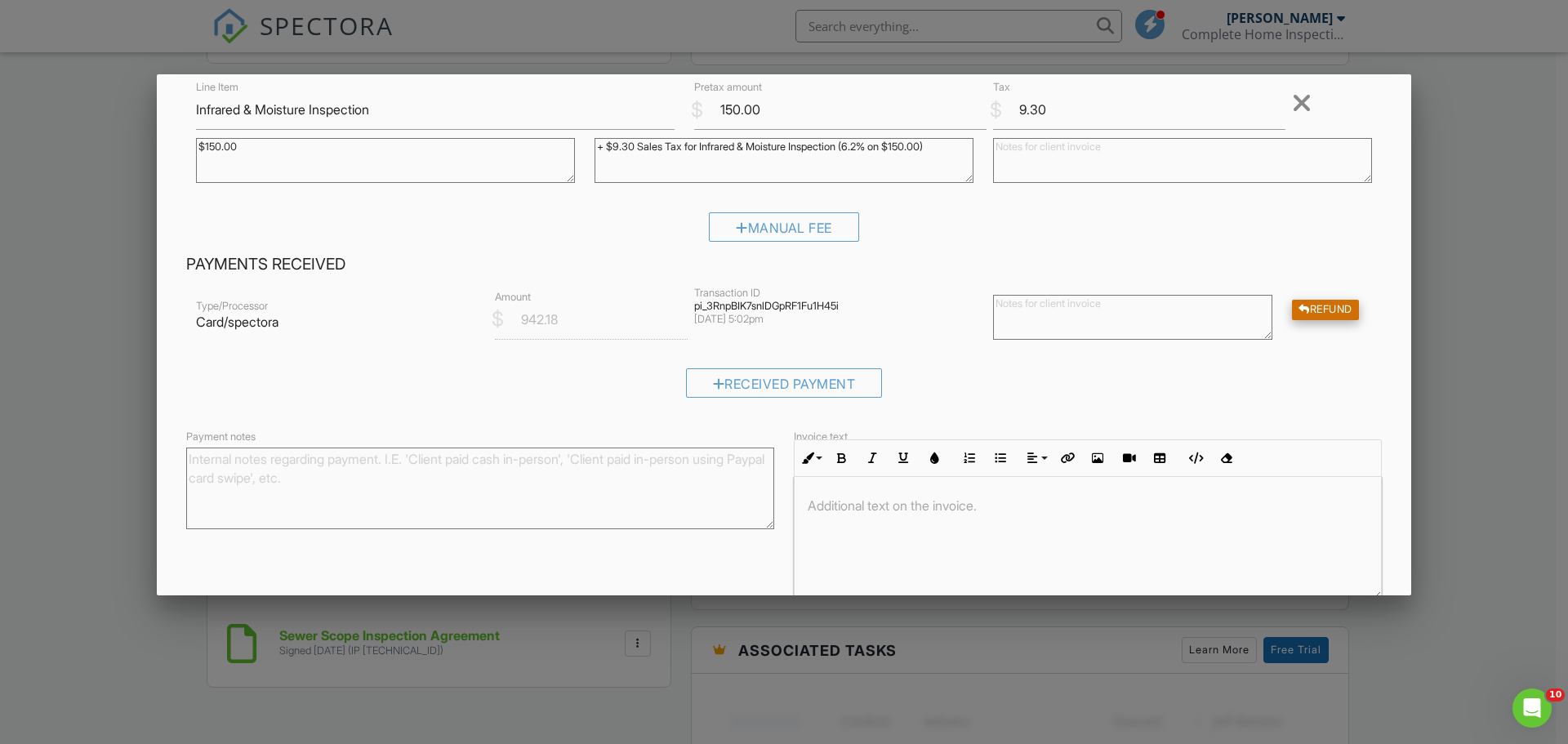
click at [1298, 311] on div at bounding box center [1304, 310] width 11 height 11
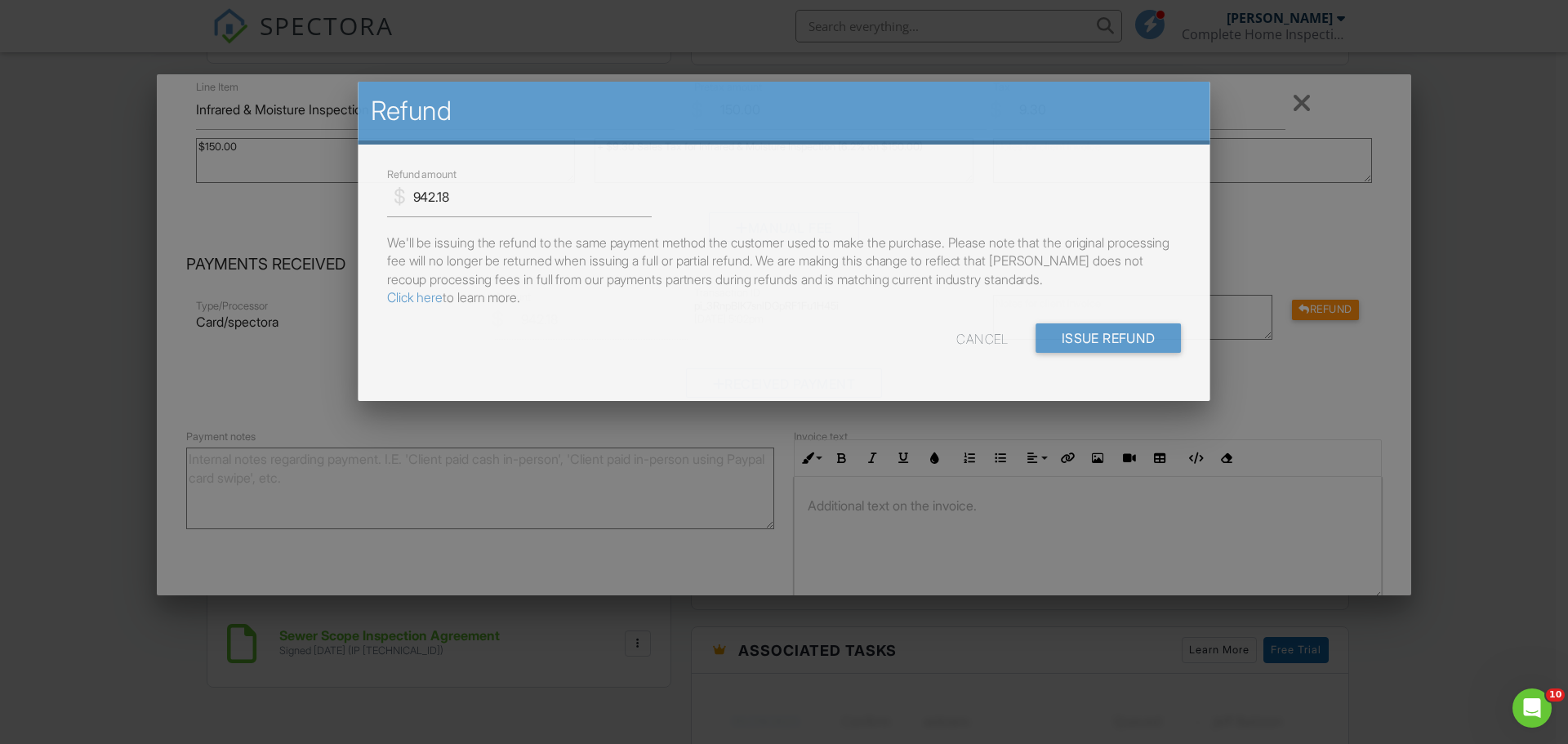
scroll to position [0, 0]
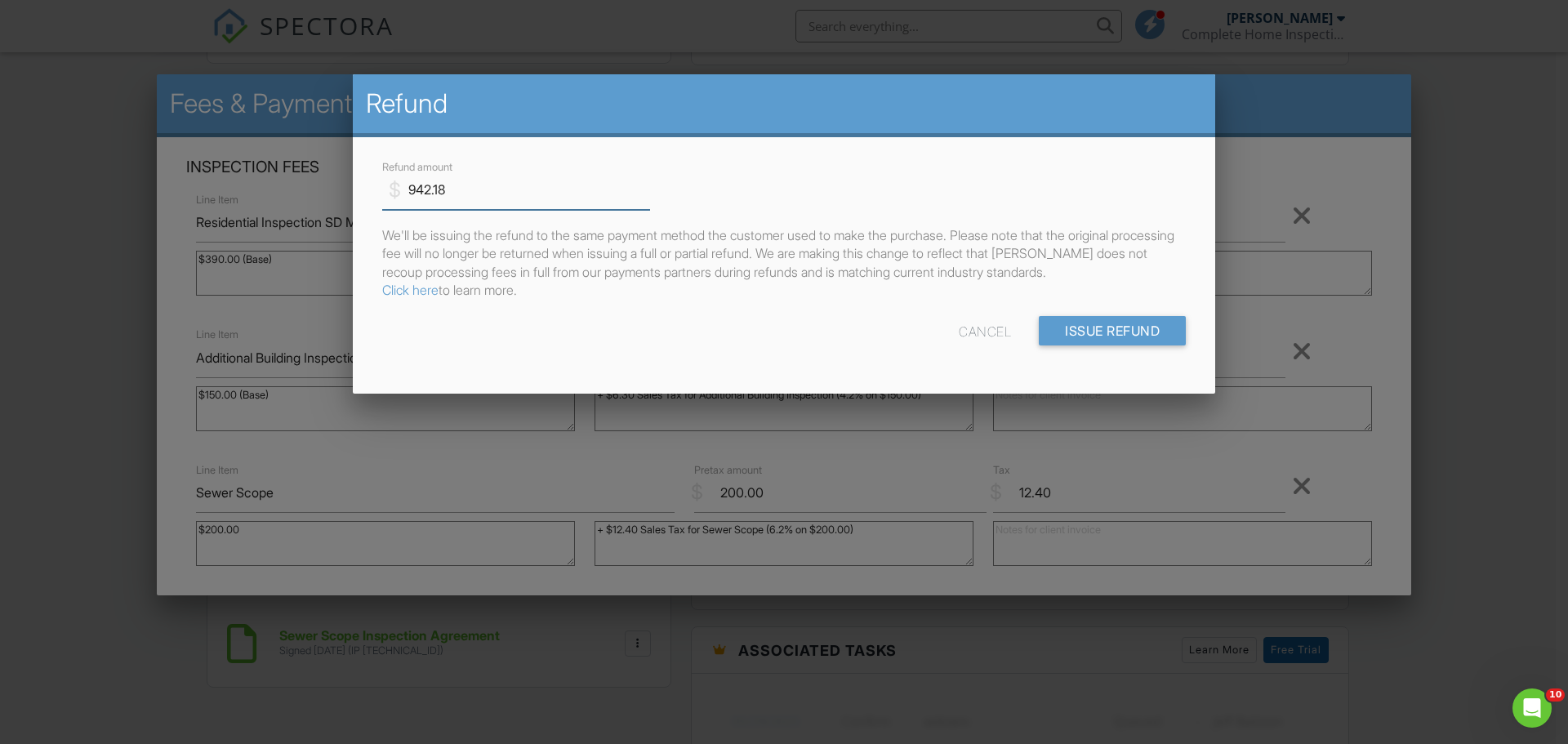
drag, startPoint x: 451, startPoint y: 192, endPoint x: 399, endPoint y: 193, distance: 52.0
click at [399, 193] on div "$ Refund amount 942.18" at bounding box center [510, 190] width 255 height 40
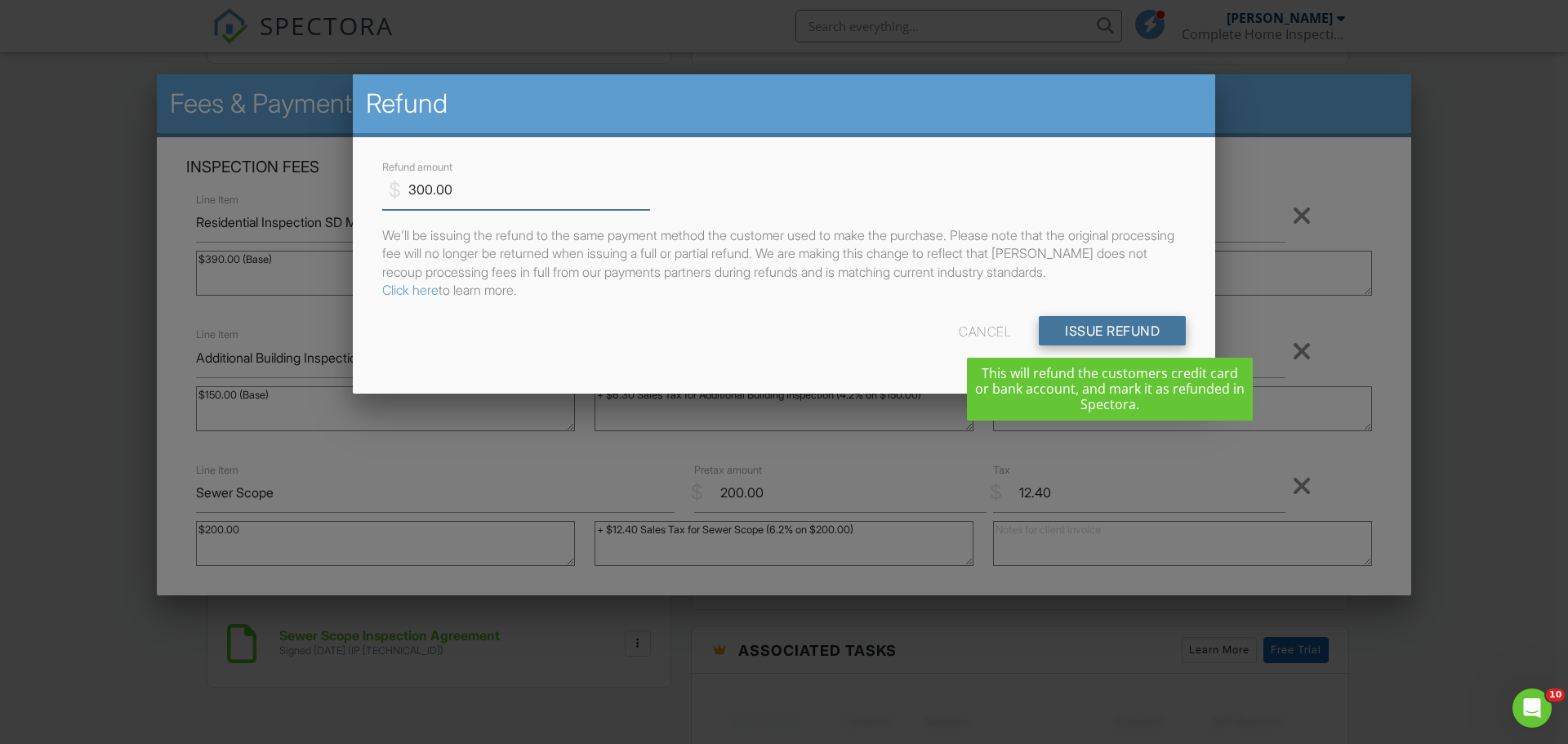
type input "300.00"
click at [1095, 329] on input "Issue Refund" at bounding box center [1112, 331] width 147 height 29
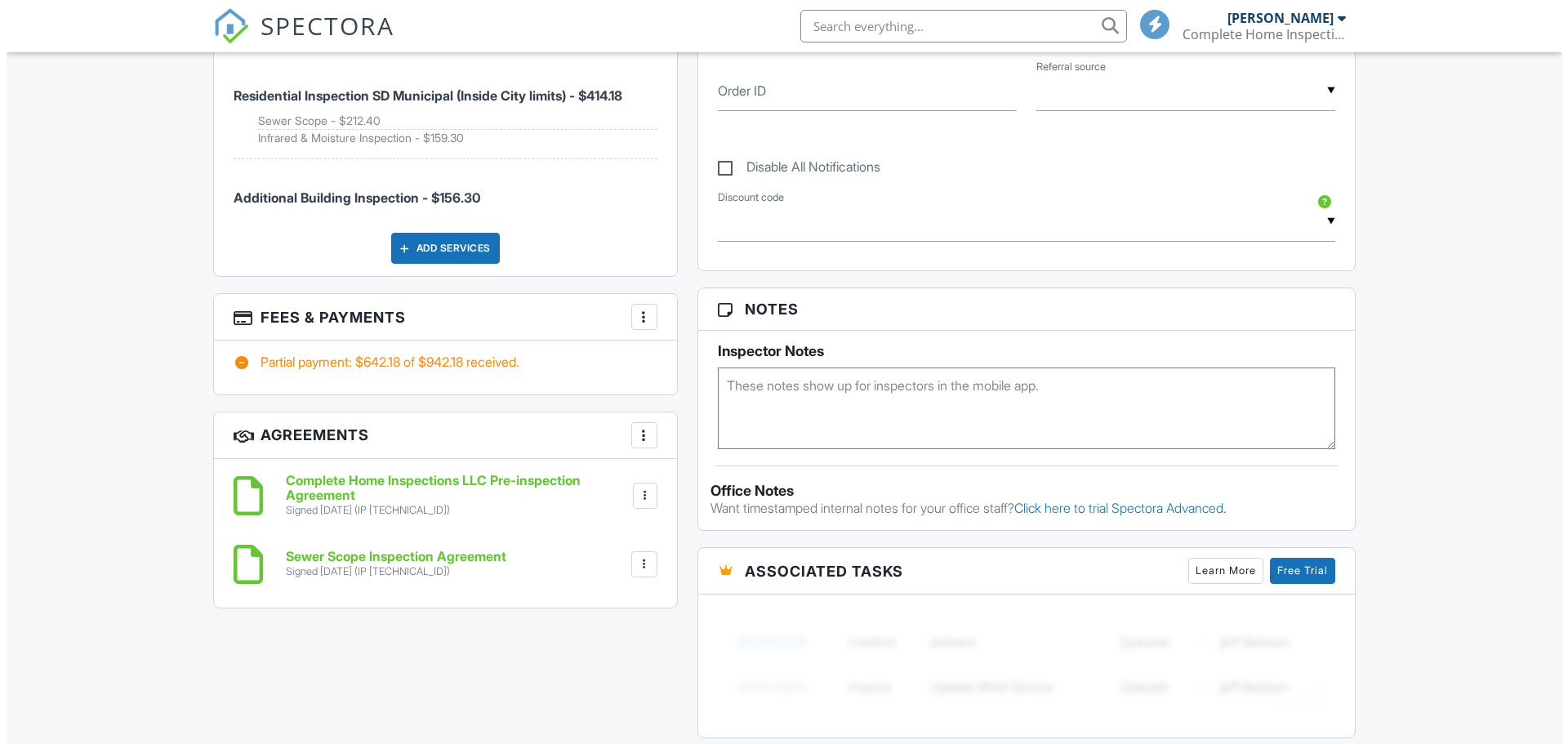
scroll to position [1062, 0]
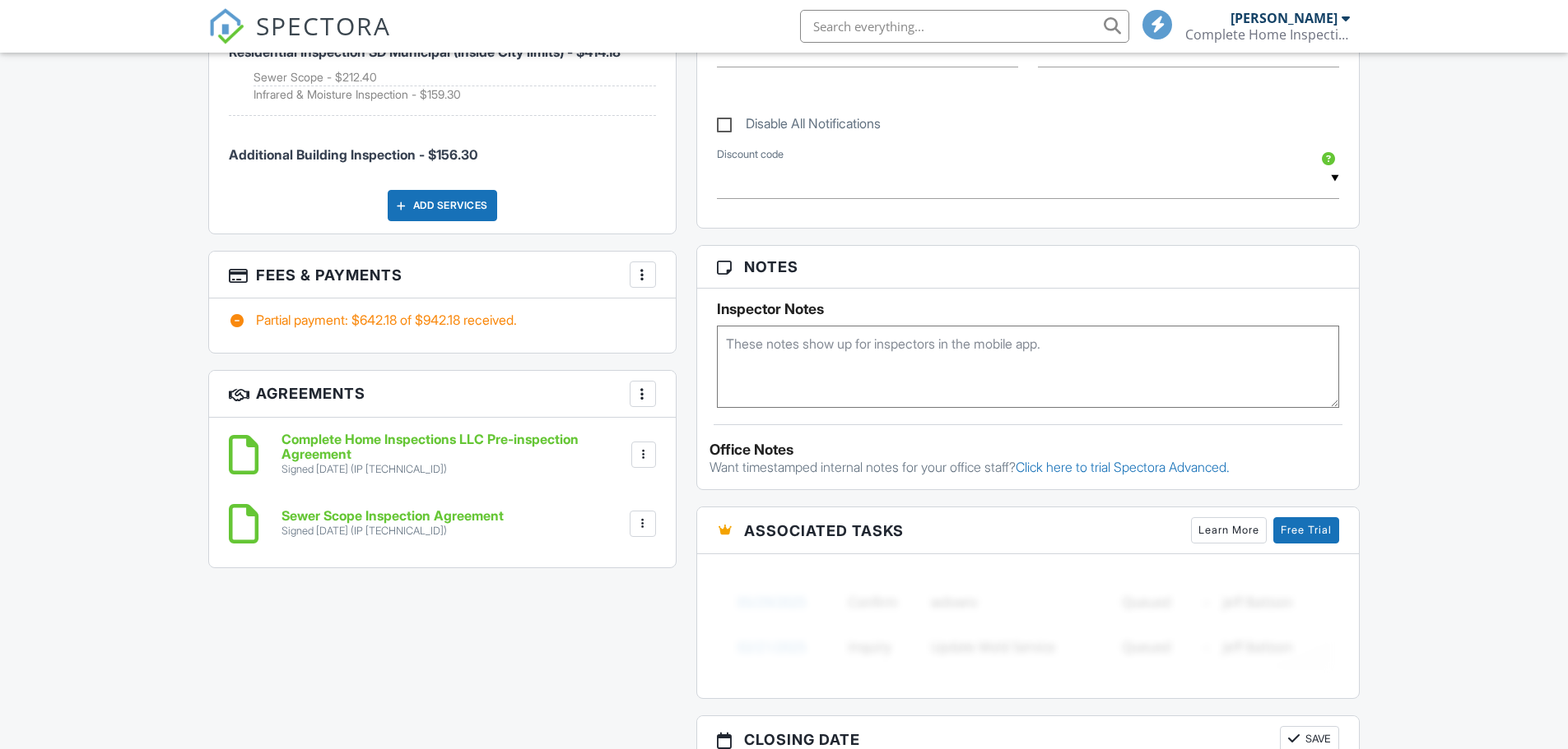
click at [646, 267] on div at bounding box center [642, 275] width 16 height 16
click at [689, 305] on li "Edit Fees & Payments" at bounding box center [725, 325] width 172 height 41
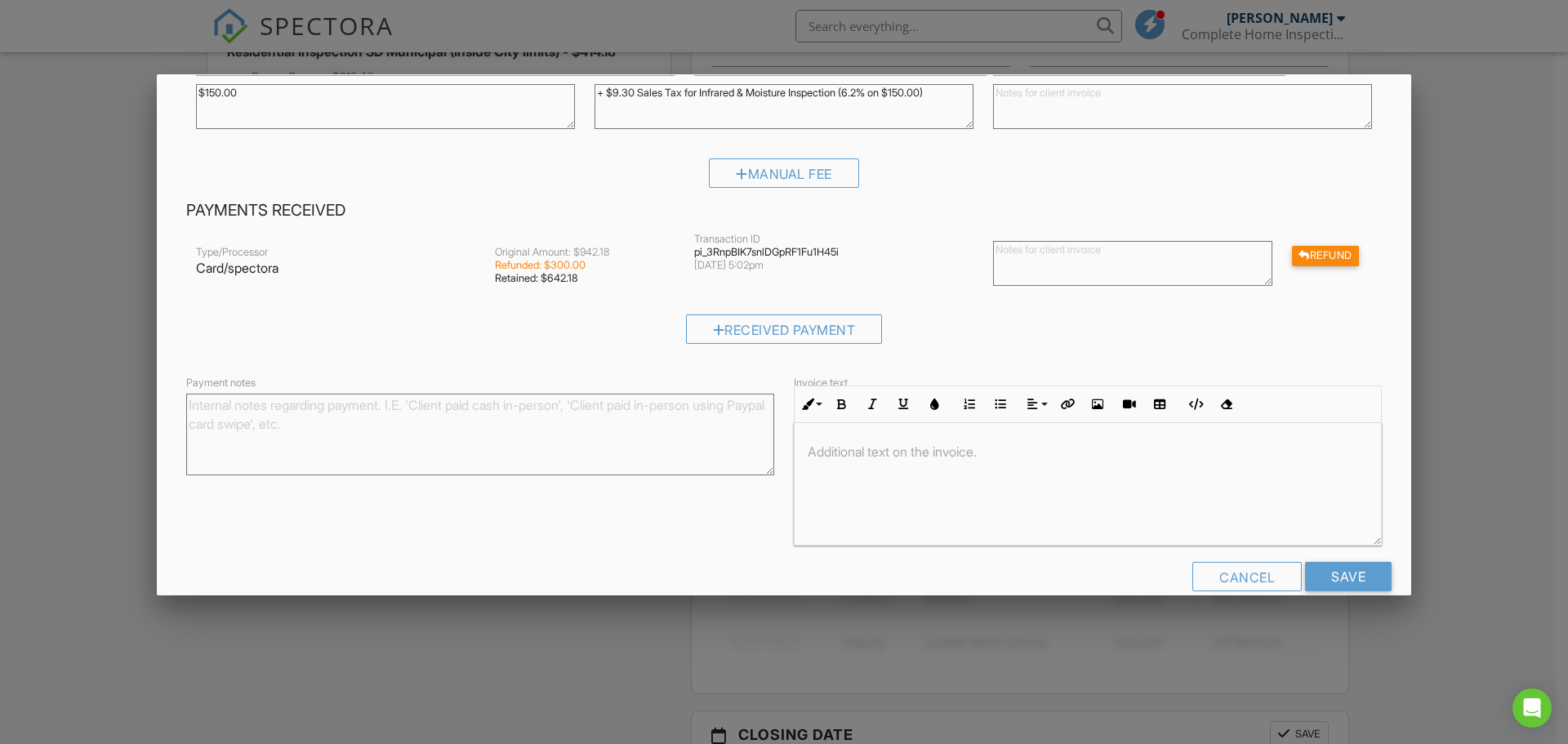
scroll to position [599, 0]
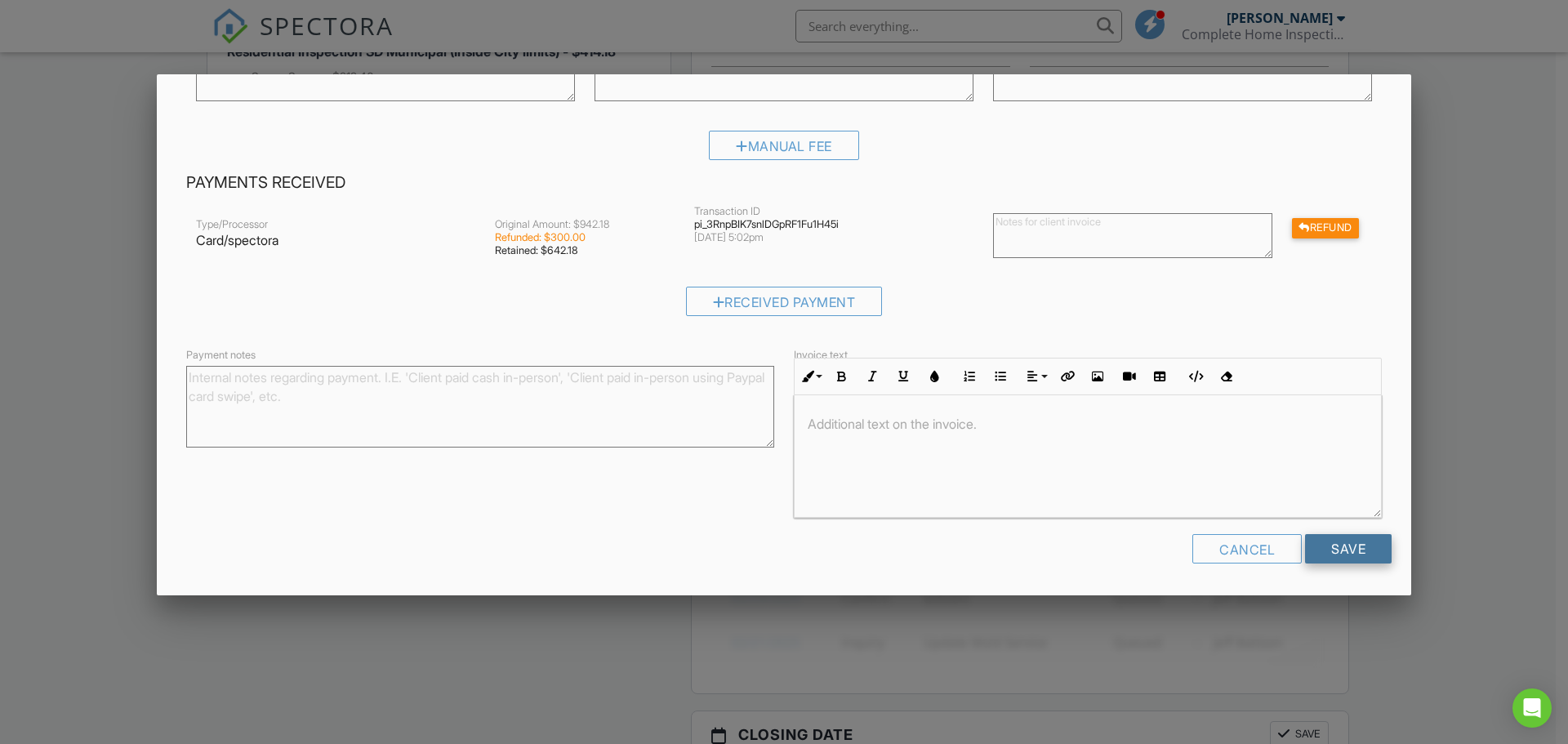
click at [1331, 553] on input "Save" at bounding box center [1348, 549] width 87 height 29
